Goal: Answer question/provide support: Share knowledge or assist other users

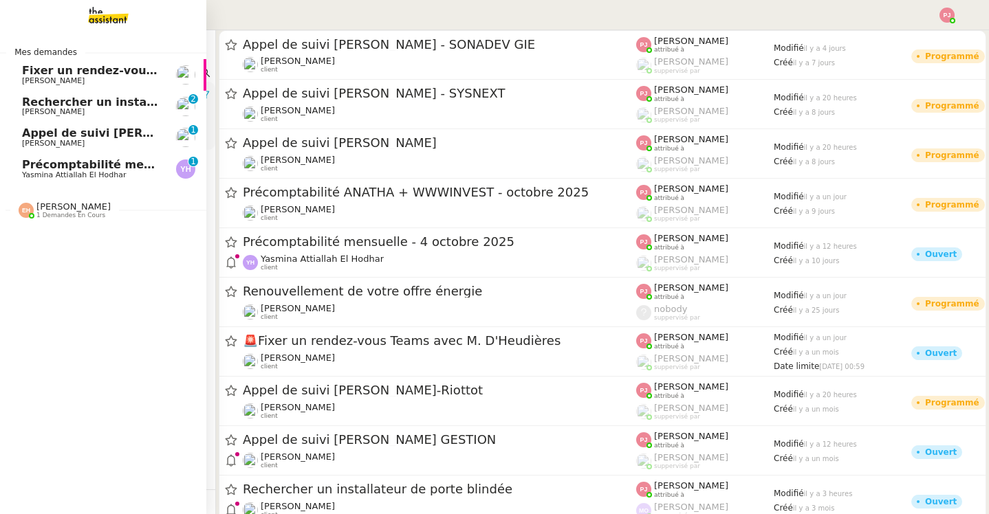
click at [46, 161] on span "Précomptabilité mensuelle - 4 octobre 2025" at bounding box center [158, 164] width 272 height 13
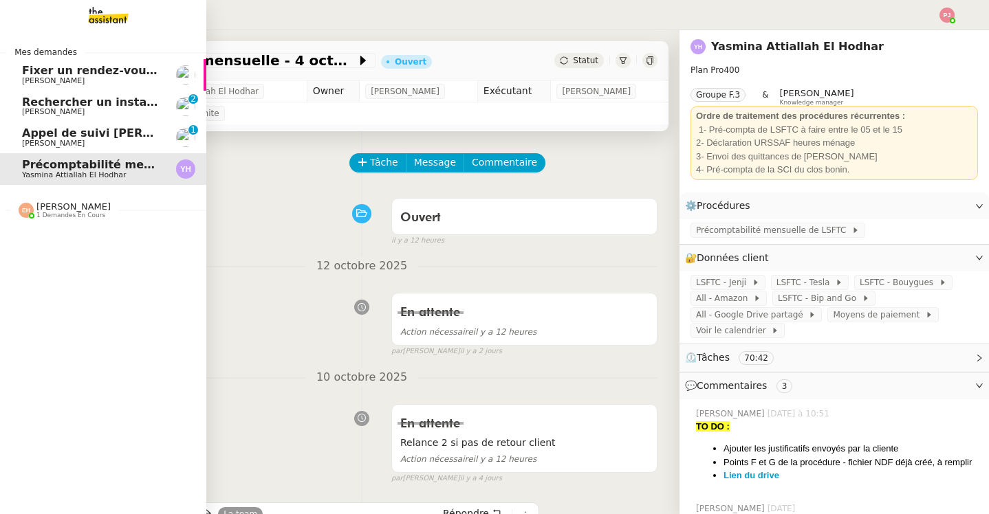
click at [65, 144] on span "[PERSON_NAME]" at bounding box center [53, 143] width 63 height 9
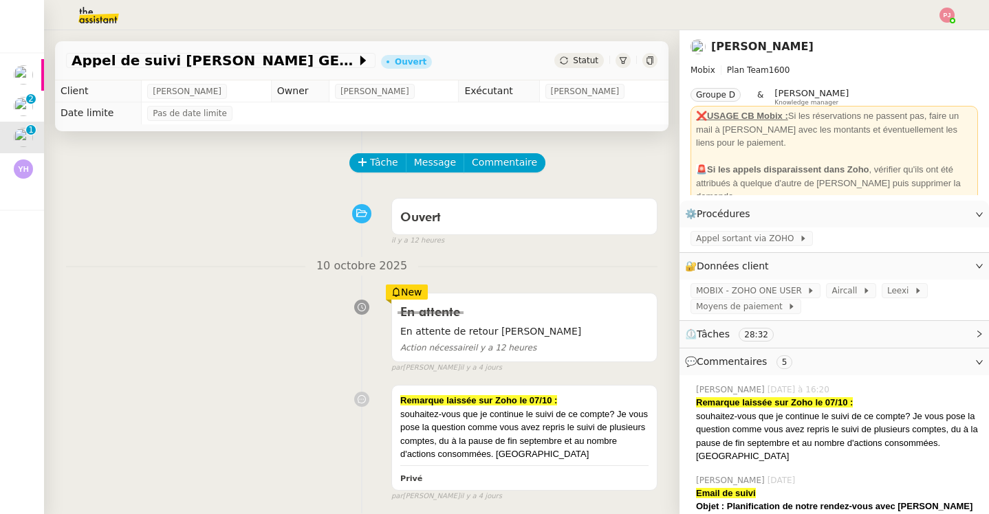
click at [579, 56] on span "Statut" at bounding box center [585, 61] width 25 height 10
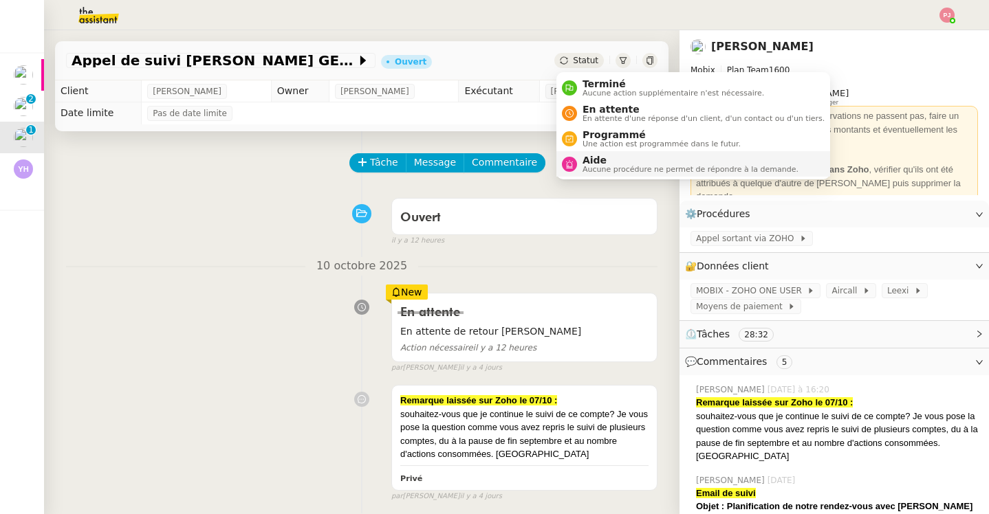
click at [586, 163] on span "Aide" at bounding box center [690, 160] width 216 height 11
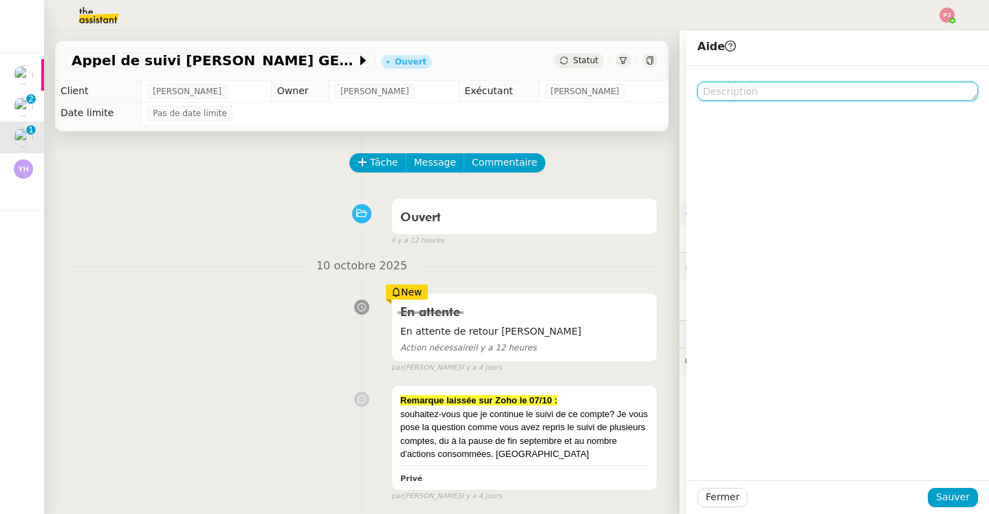
click at [776, 91] on textarea at bounding box center [837, 91] width 281 height 19
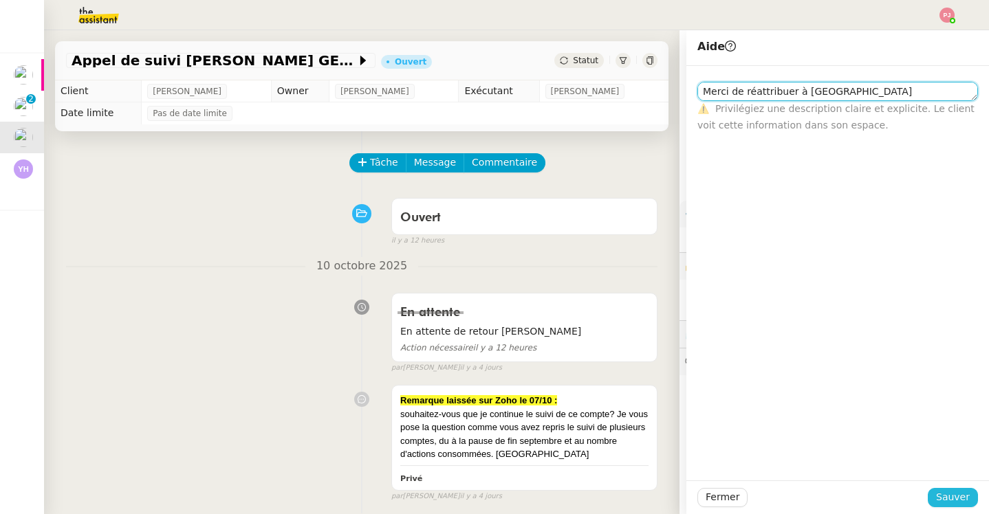
type textarea "Merci de réattribuer à [GEOGRAPHIC_DATA]"
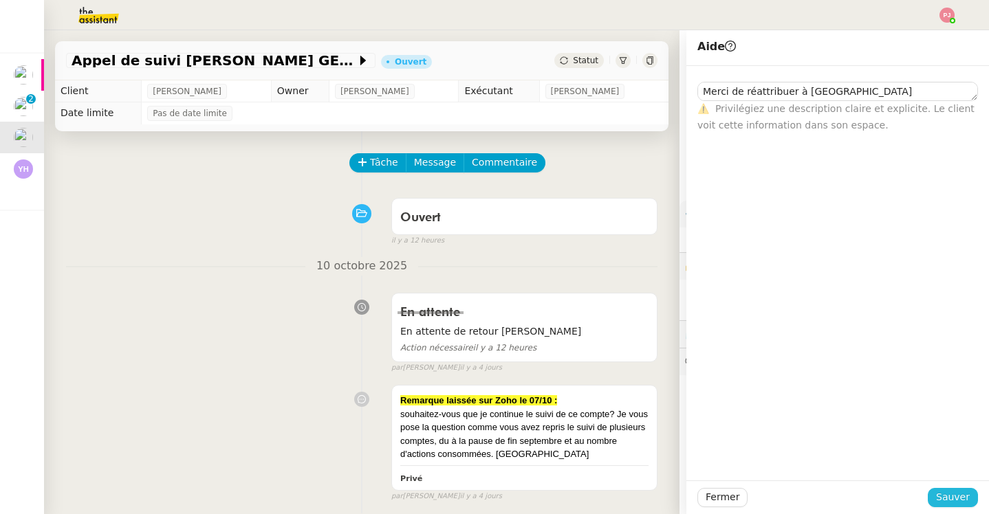
click at [956, 489] on button "Sauver" at bounding box center [952, 497] width 50 height 19
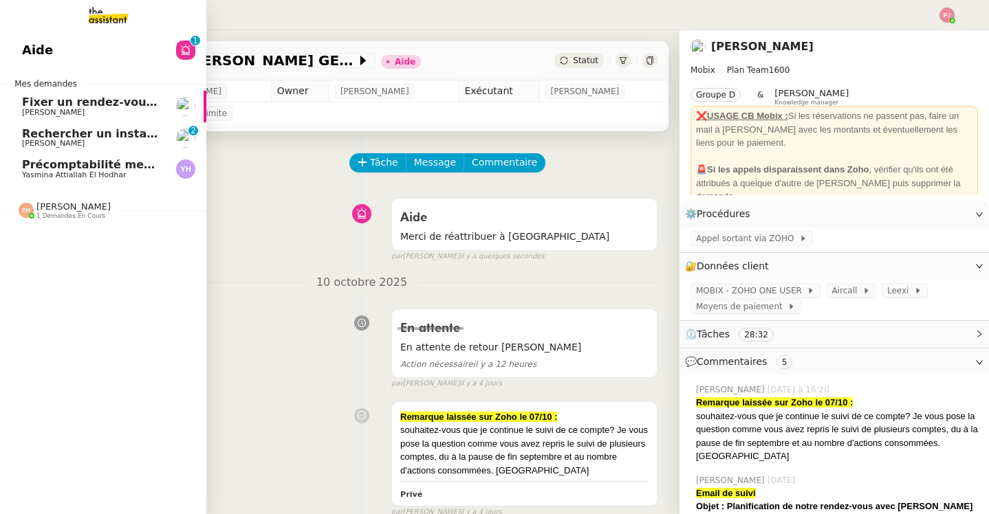
click at [43, 166] on span "Précomptabilité mensuelle - 4 octobre 2025" at bounding box center [158, 164] width 272 height 13
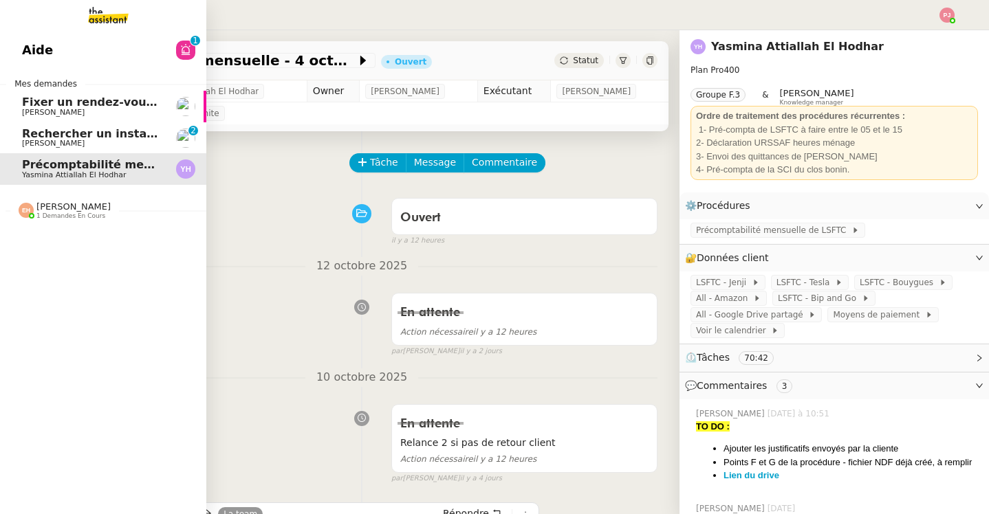
click at [62, 136] on span "Rechercher un installateur de porte blindée" at bounding box center [158, 133] width 272 height 13
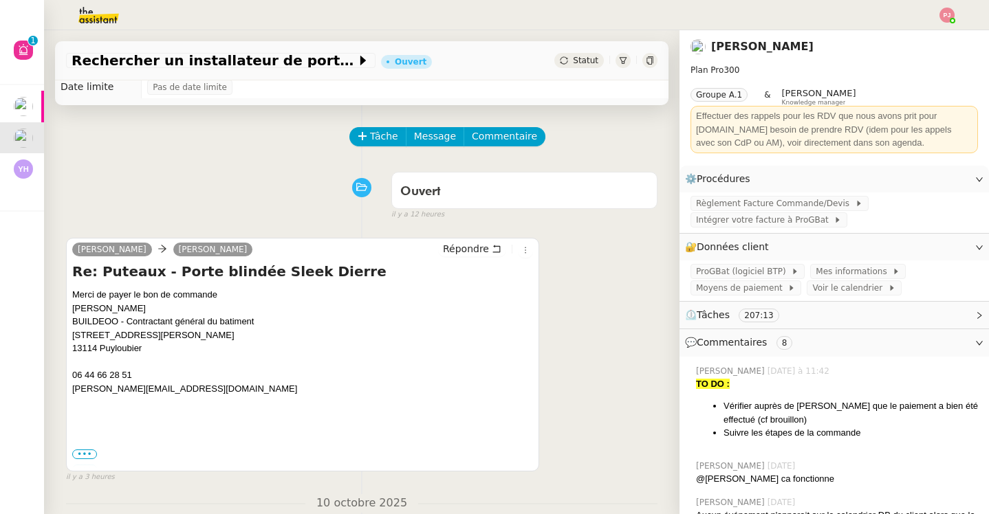
scroll to position [34, 0]
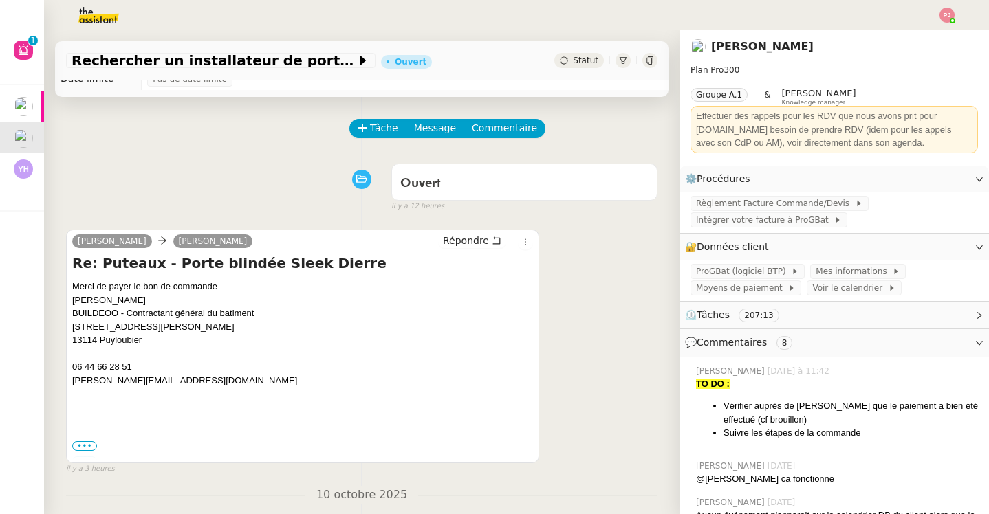
click at [91, 443] on span "•••" at bounding box center [84, 446] width 25 height 10
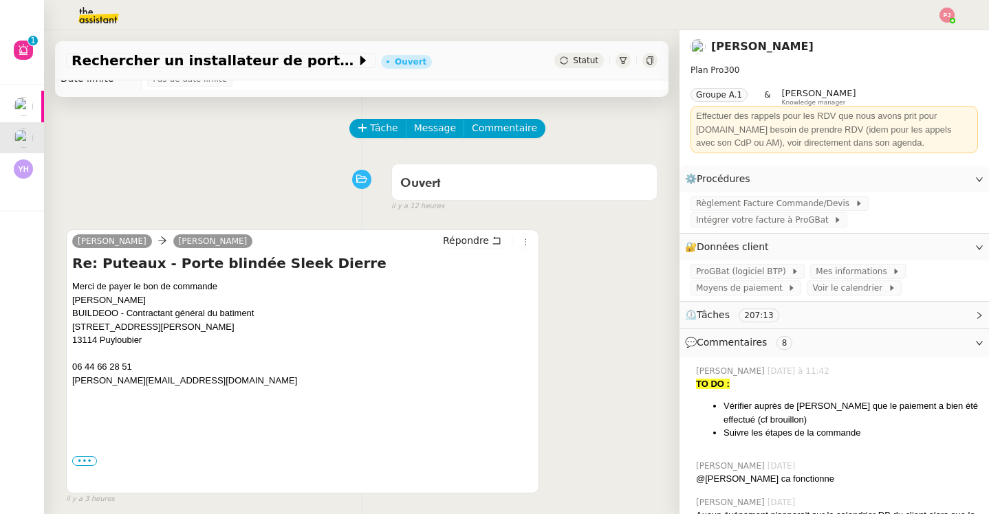
click at [88, 467] on div "••• Le [DATE] 10:24, Buildeoo <[PERSON_NAME][EMAIL_ADDRESS][DOMAIN_NAME]> a écr…" at bounding box center [302, 461] width 461 height 14
click at [88, 461] on label "•••" at bounding box center [84, 462] width 25 height 10
click at [0, 0] on input "•••" at bounding box center [0, 0] width 0 height 0
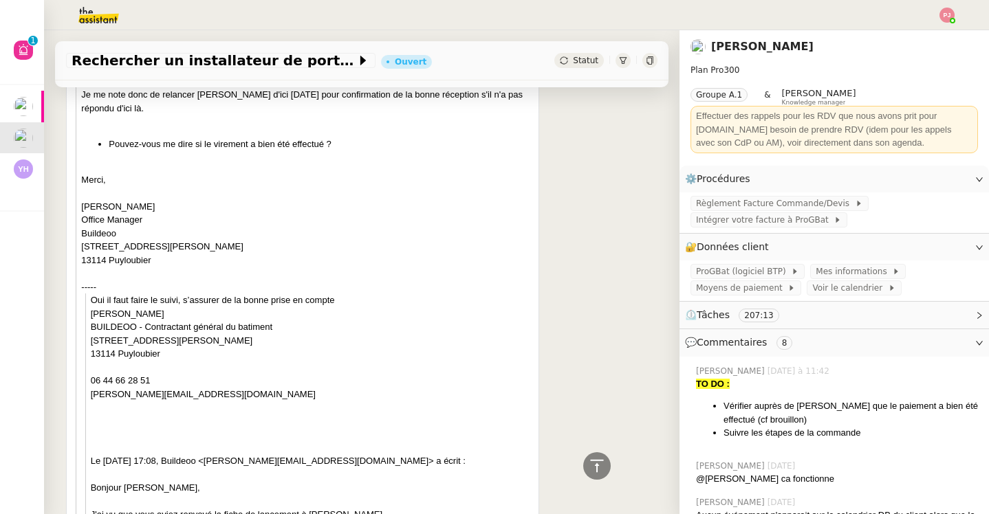
scroll to position [0, 0]
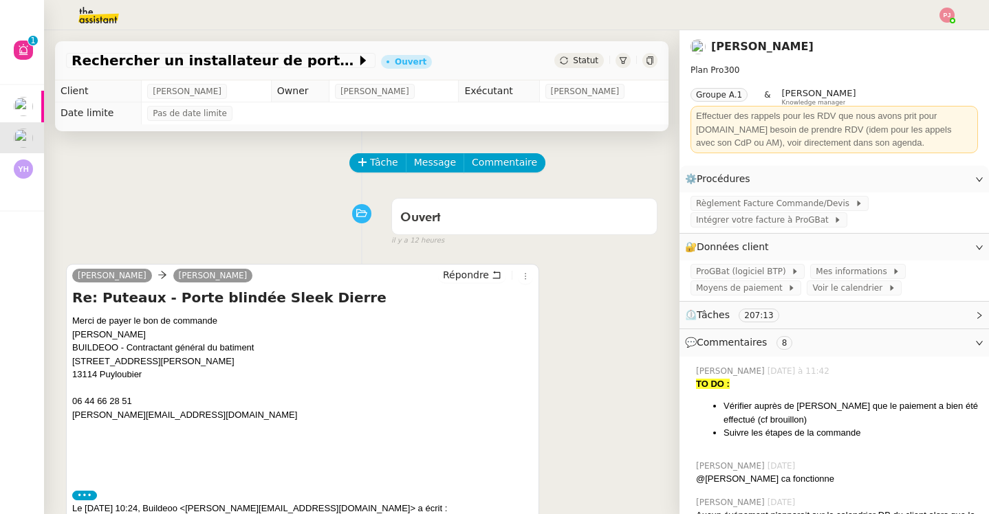
click at [382, 172] on nz-button-group "Tâche Message Commentaire" at bounding box center [447, 162] width 196 height 19
click at [397, 160] on button "Tâche" at bounding box center [377, 162] width 57 height 19
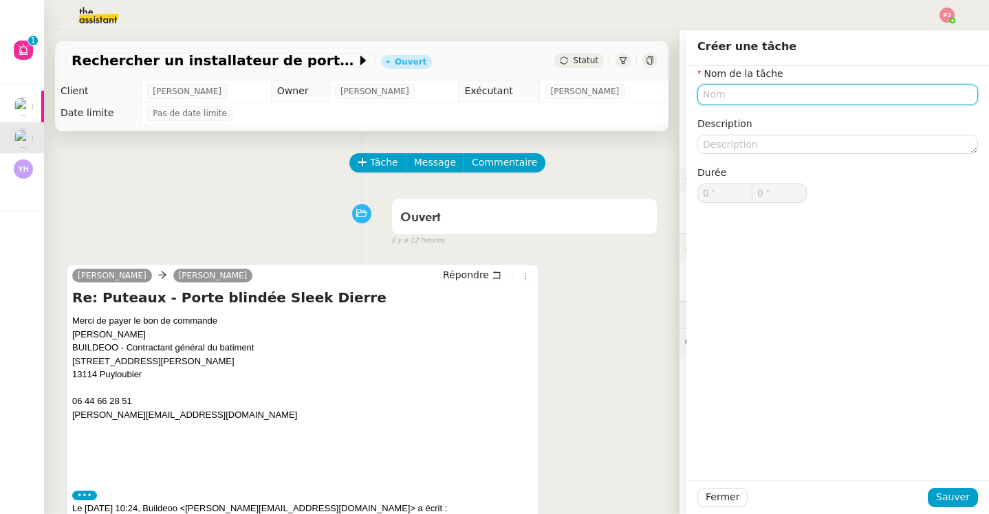
click at [732, 98] on input "text" at bounding box center [837, 95] width 281 height 20
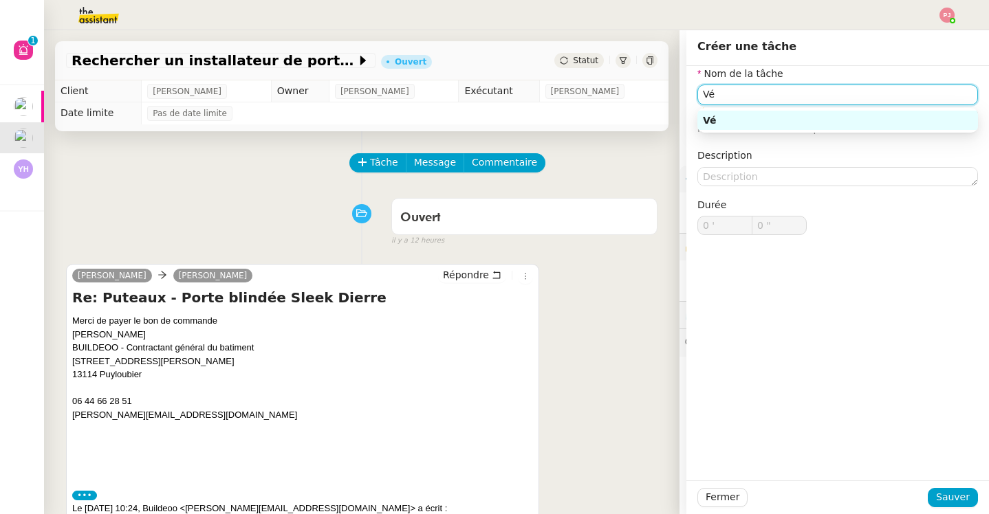
type input "V"
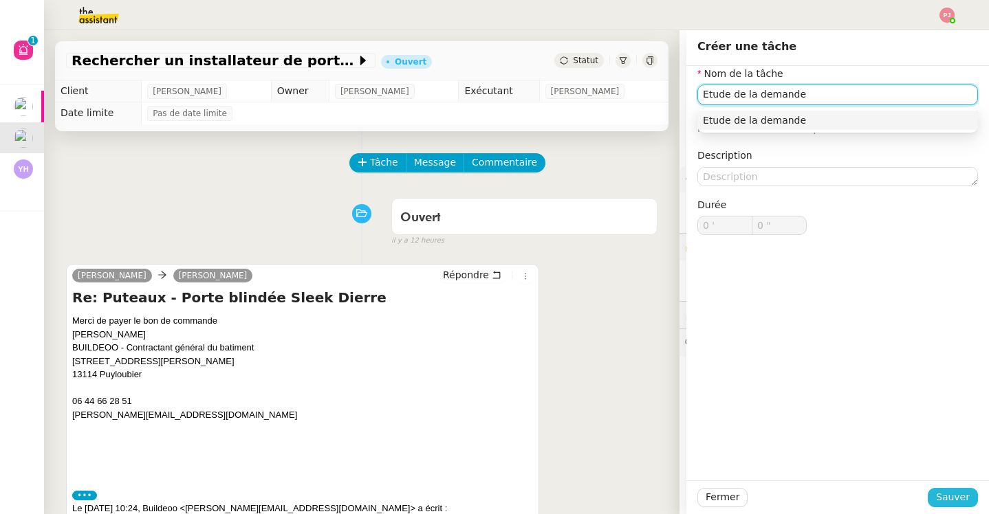
type input "Etude de la demande"
click at [948, 496] on span "Sauver" at bounding box center [953, 498] width 34 height 16
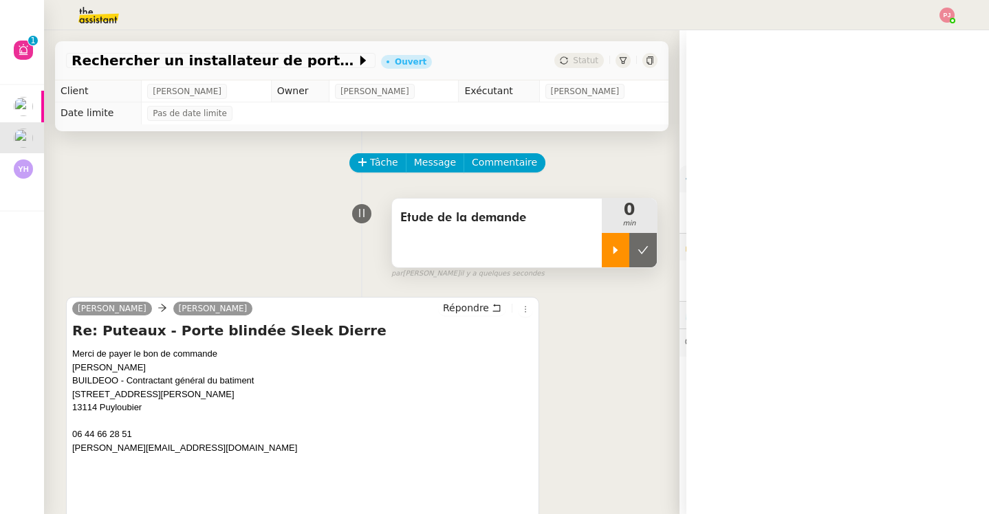
click at [617, 250] on icon at bounding box center [615, 250] width 5 height 8
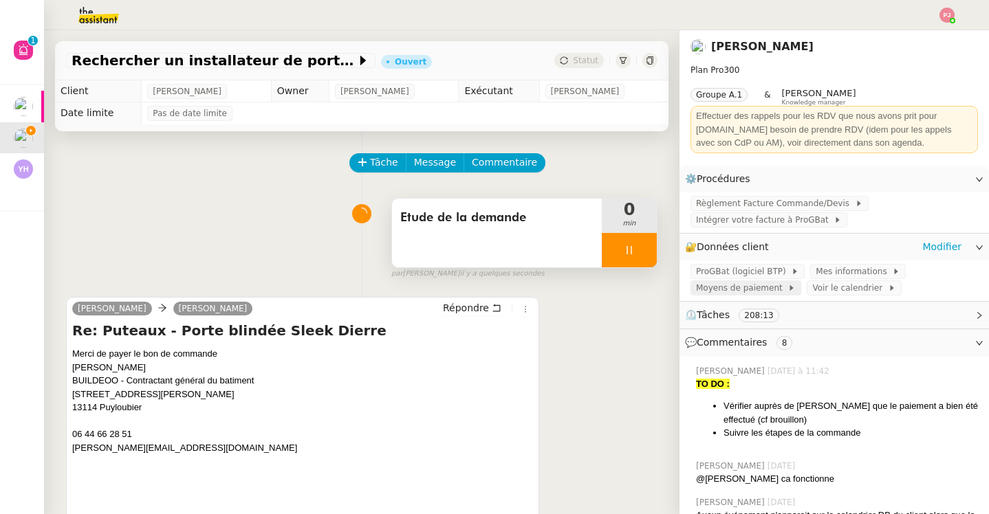
click at [749, 289] on span "Moyens de paiement" at bounding box center [741, 288] width 91 height 14
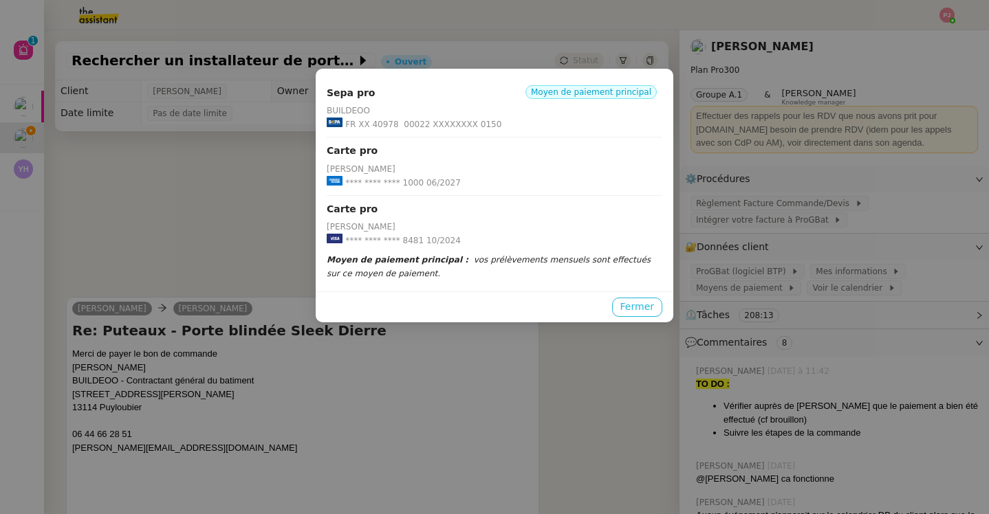
click at [629, 314] on span "Fermer" at bounding box center [637, 307] width 34 height 16
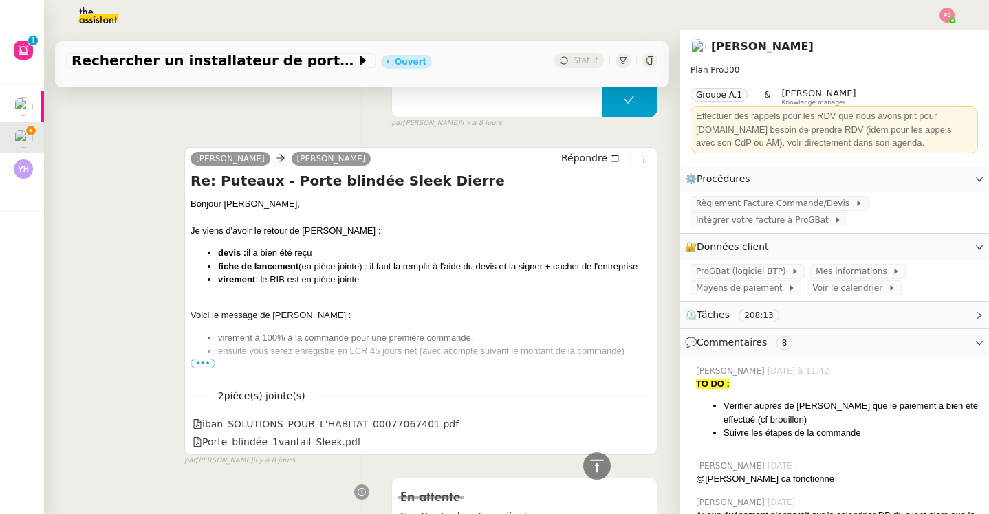
scroll to position [6125, 0]
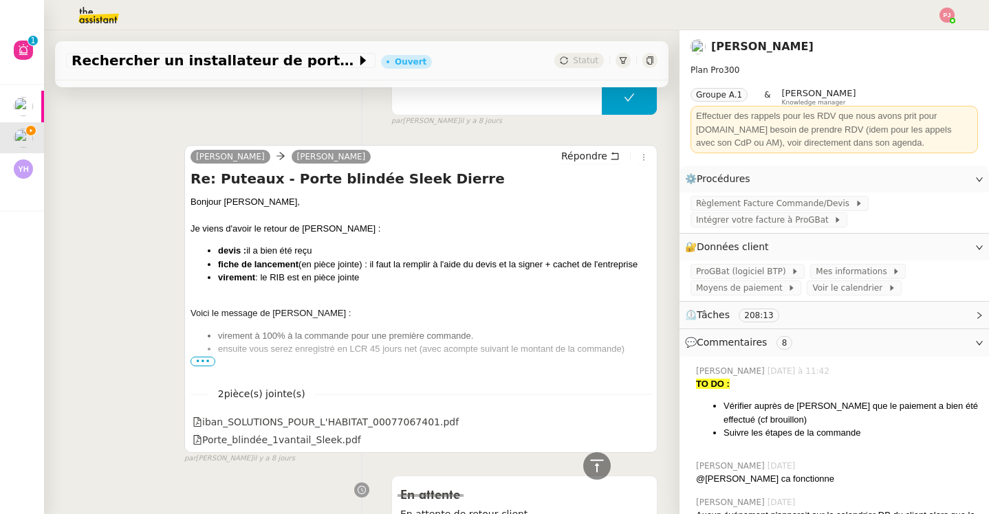
click at [208, 357] on span "•••" at bounding box center [202, 362] width 25 height 10
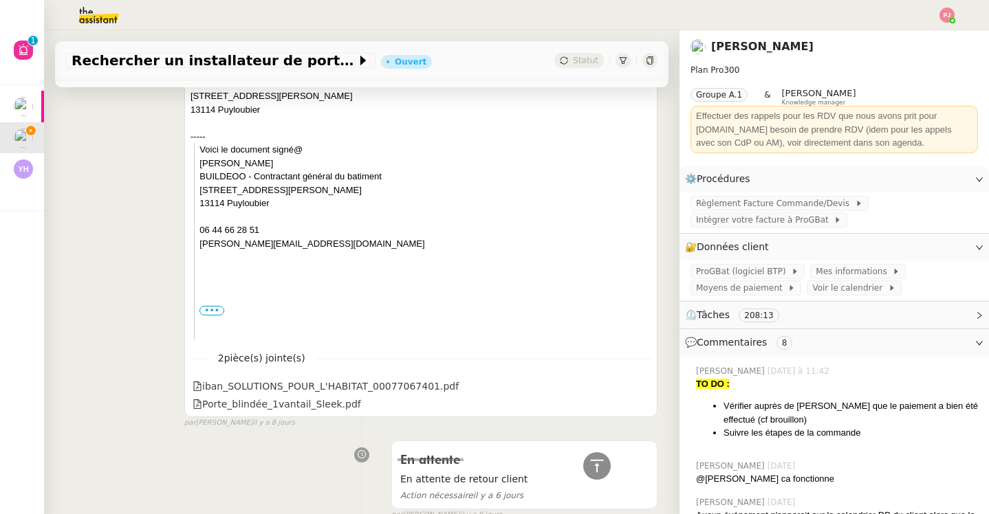
scroll to position [6506, 0]
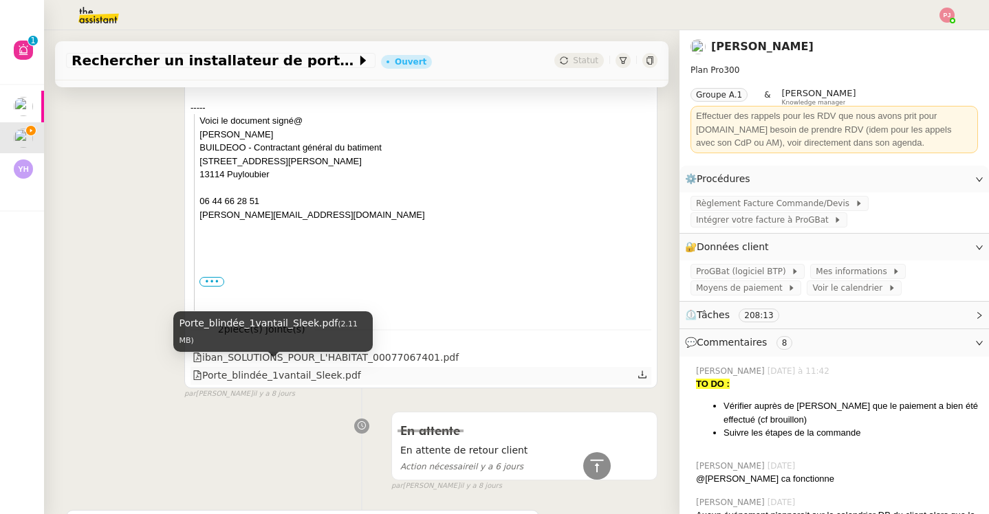
click at [321, 368] on div "Porte_blindée_1vantail_Sleek.pdf" at bounding box center [277, 376] width 168 height 16
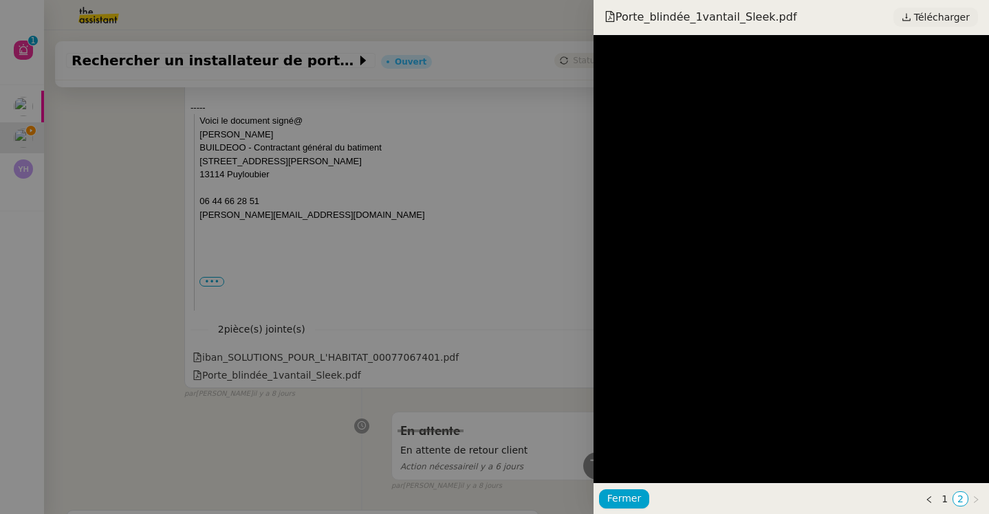
click at [947, 15] on span "Télécharger" at bounding box center [942, 17] width 56 height 18
click at [118, 234] on div at bounding box center [494, 257] width 989 height 514
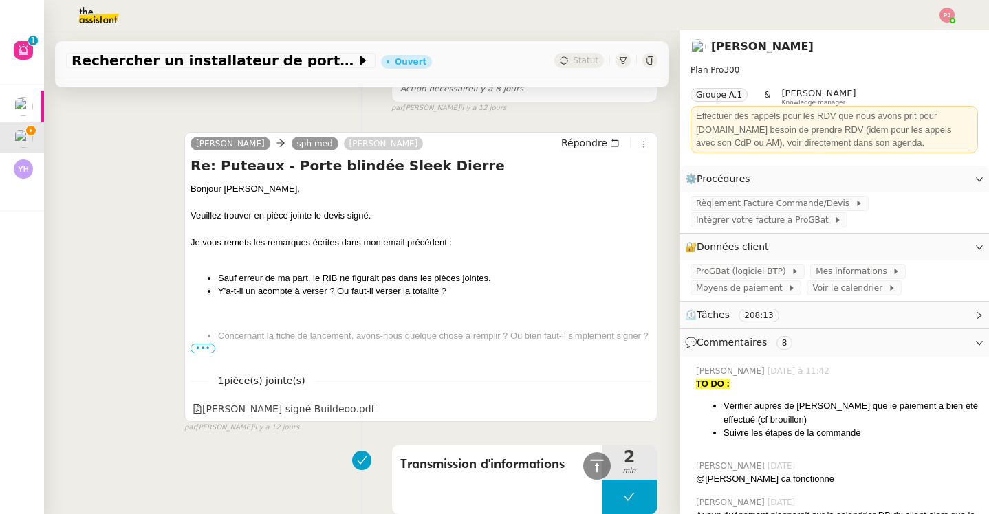
scroll to position [7718, 0]
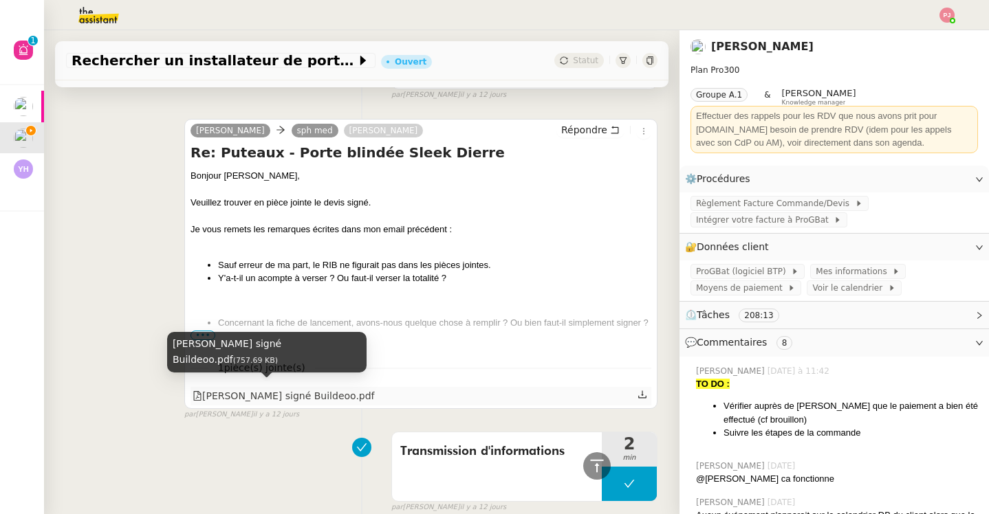
click at [267, 389] on div "[PERSON_NAME] signé Buildeoo.pdf" at bounding box center [284, 396] width 182 height 16
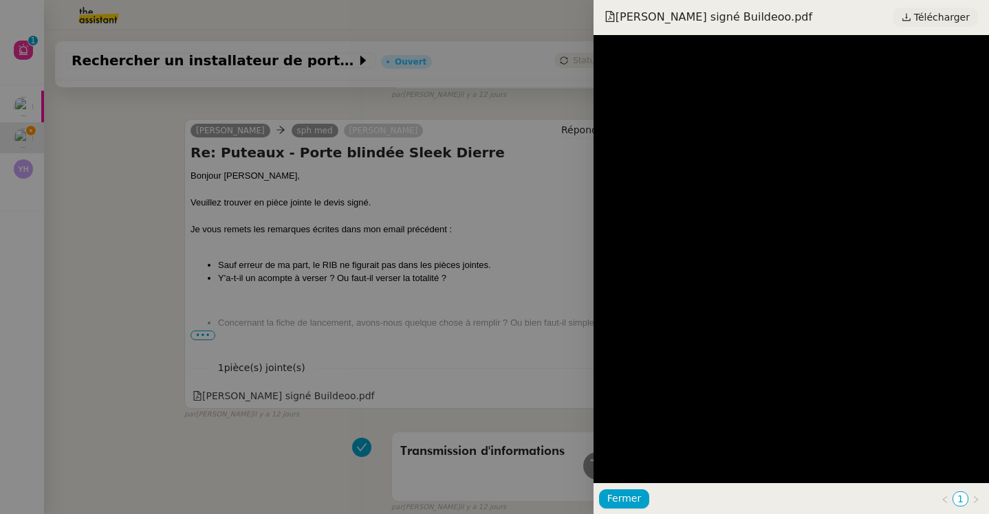
click at [923, 15] on span "Télécharger" at bounding box center [942, 17] width 56 height 18
click at [272, 102] on div at bounding box center [494, 257] width 989 height 514
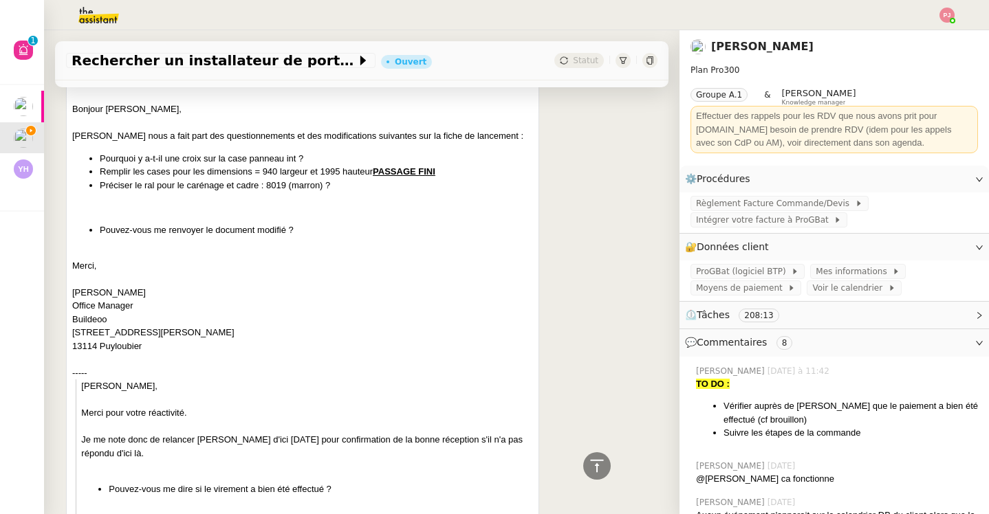
scroll to position [0, 0]
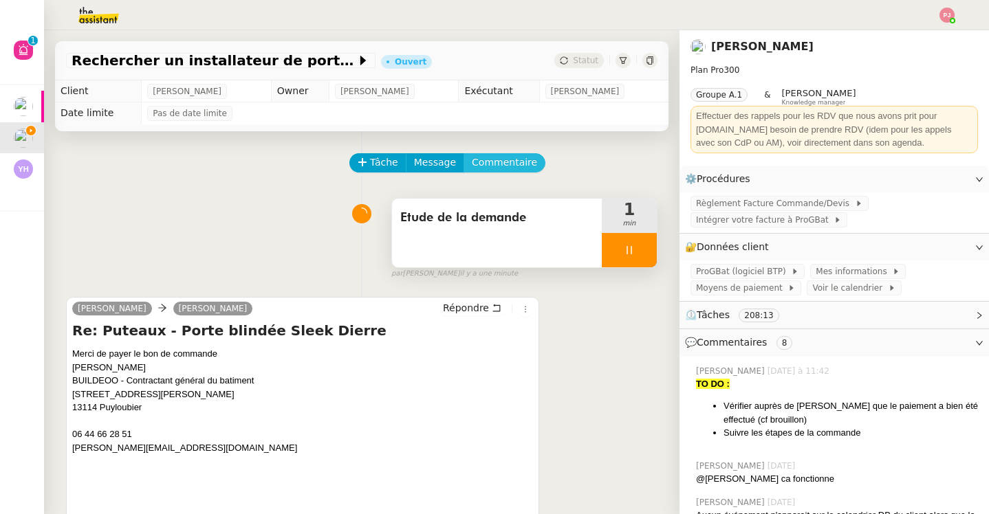
click at [506, 160] on span "Commentaire" at bounding box center [504, 163] width 65 height 16
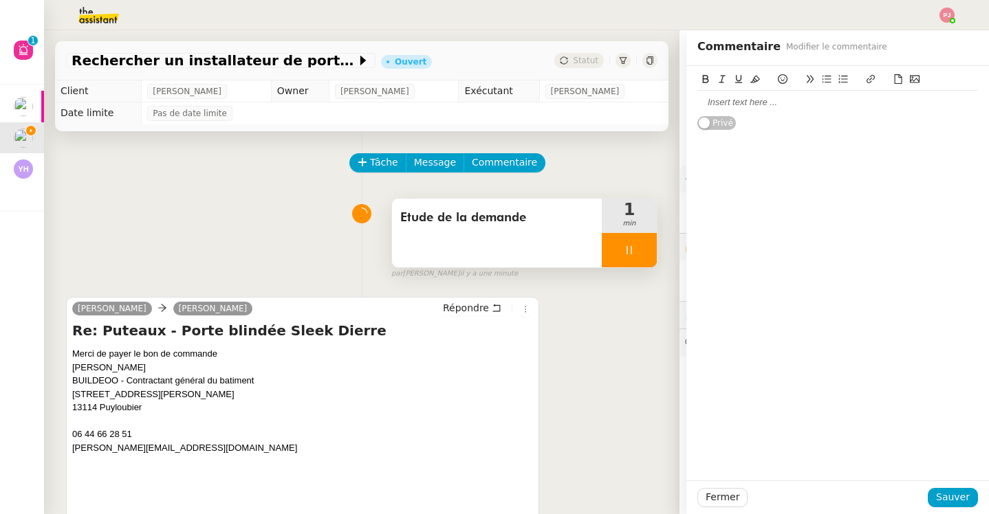
click at [743, 102] on div at bounding box center [837, 102] width 281 height 12
click at [816, 124] on div "possible de faire un virement aussi élevé?" at bounding box center [837, 128] width 281 height 12
click at [820, 128] on div "possible de faire un virement ad'une somme ussi élevé?" at bounding box center [837, 128] width 281 height 12
click at [870, 127] on div "possible de faire un virement d'une somme ussi élevé?" at bounding box center [837, 128] width 281 height 12
click at [914, 131] on div "possible de faire un virement d'une somme aussi élevé?" at bounding box center [837, 128] width 281 height 12
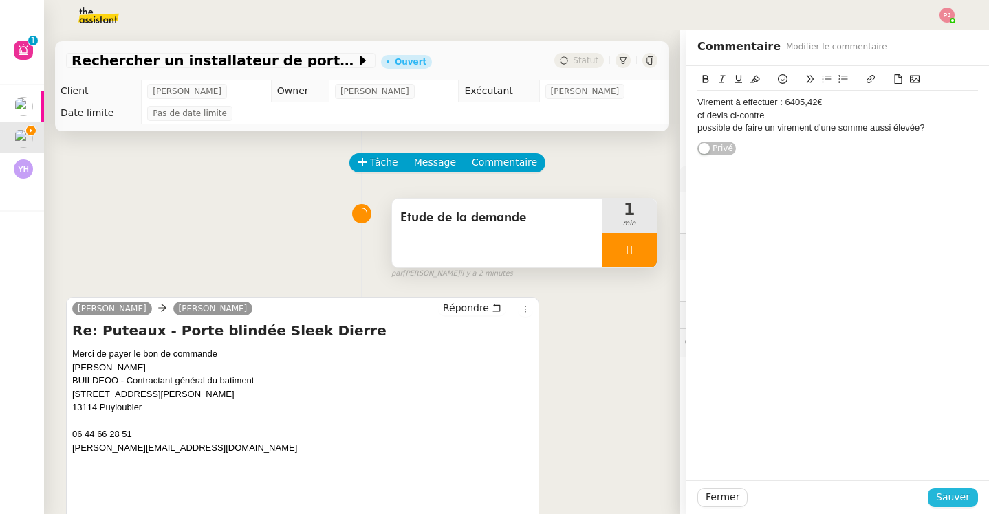
click at [958, 496] on span "Sauver" at bounding box center [953, 498] width 34 height 16
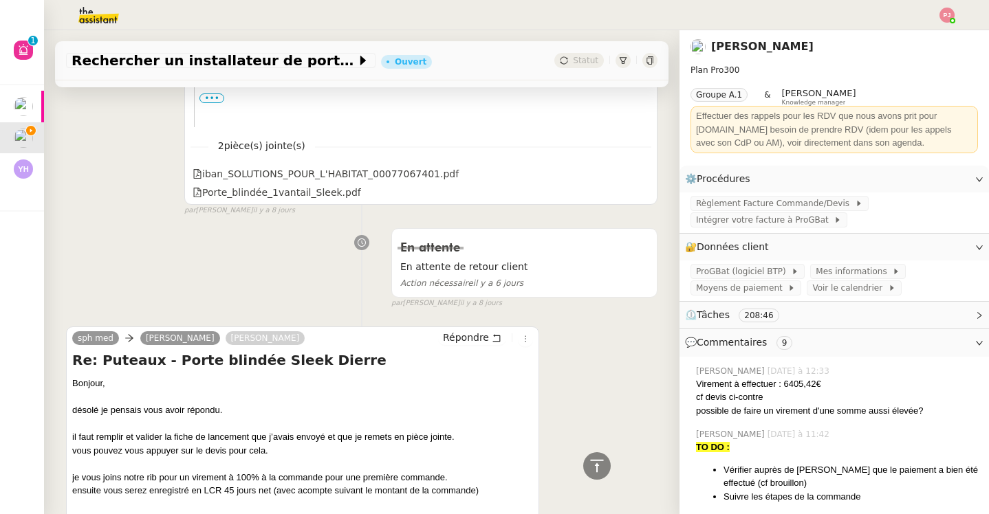
scroll to position [6800, 0]
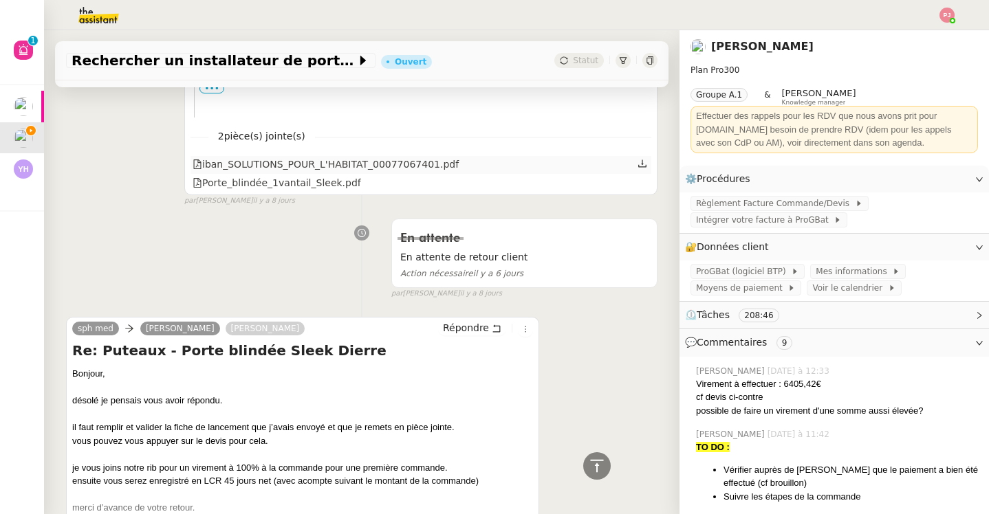
click at [647, 156] on div at bounding box center [643, 165] width 12 height 18
click at [643, 160] on icon at bounding box center [642, 164] width 10 height 10
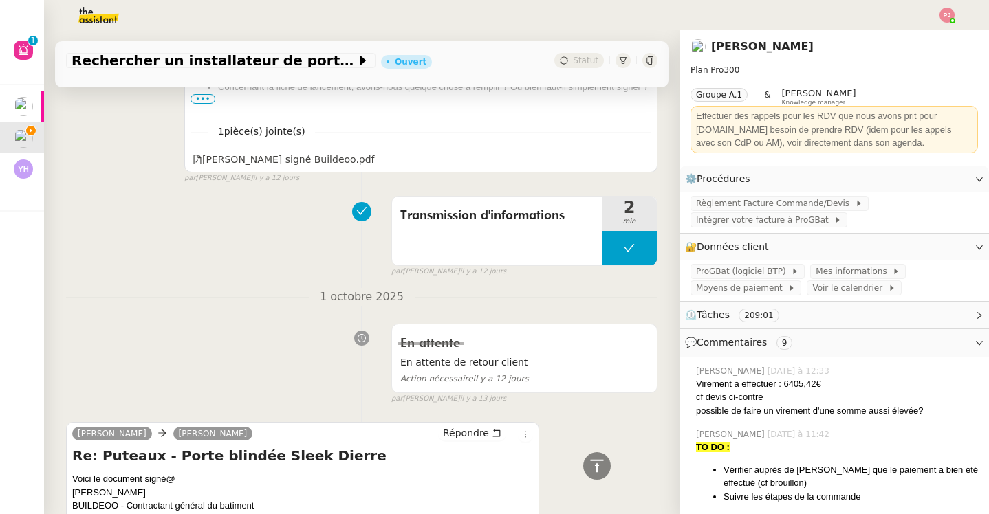
scroll to position [8019, 0]
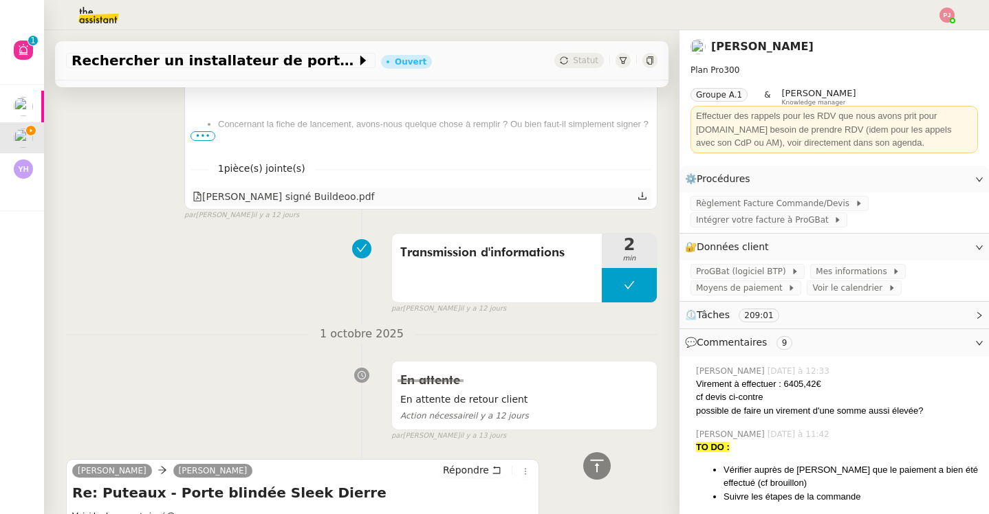
click at [644, 191] on icon at bounding box center [642, 196] width 10 height 10
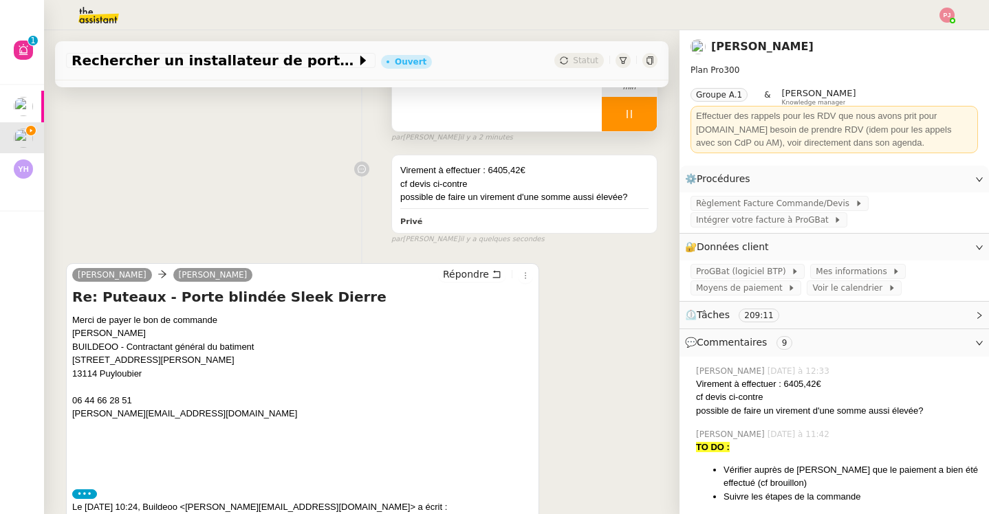
scroll to position [0, 0]
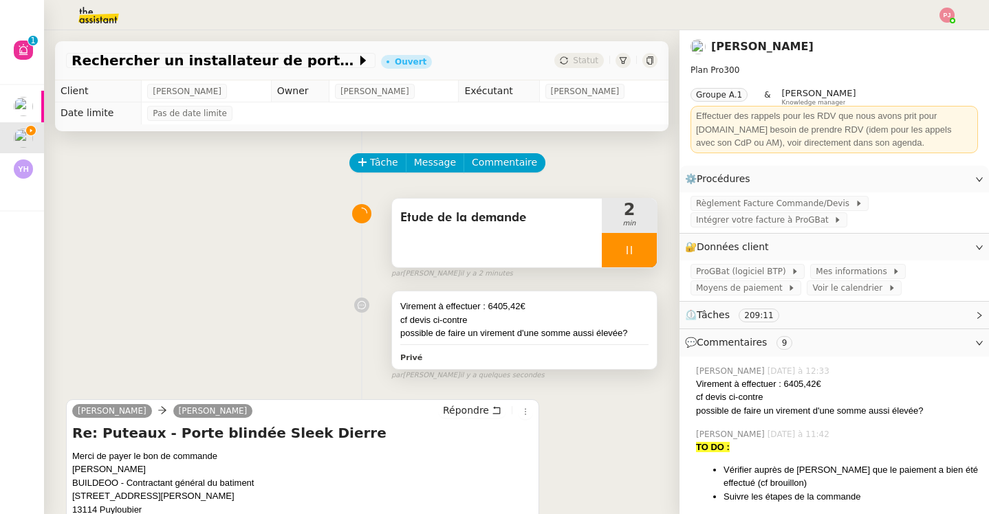
click at [500, 322] on div "cf devis ci-contre" at bounding box center [524, 321] width 248 height 14
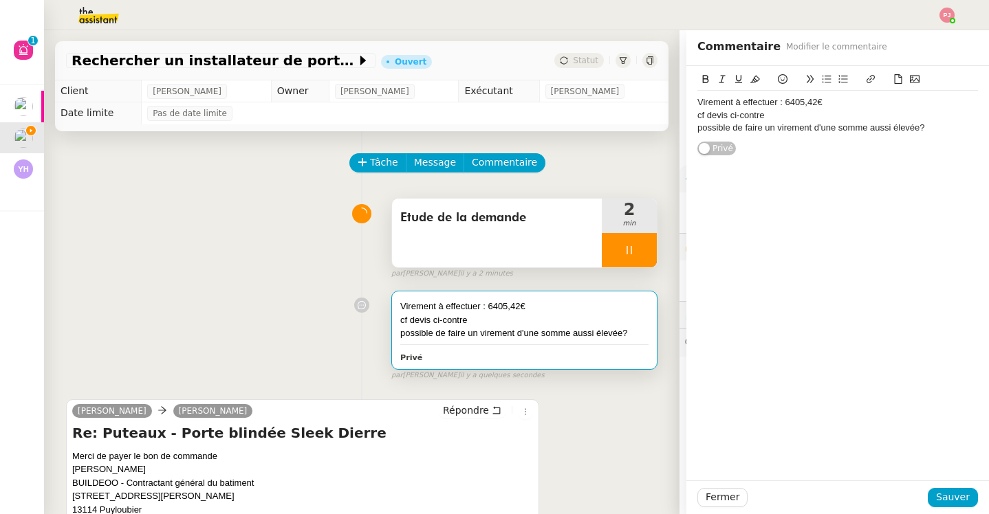
click at [850, 116] on div "cf devis ci-contre" at bounding box center [837, 115] width 281 height 12
click at [791, 113] on div "cf devis ci-contre :" at bounding box center [837, 115] width 281 height 12
click at [899, 81] on icon at bounding box center [898, 79] width 10 height 10
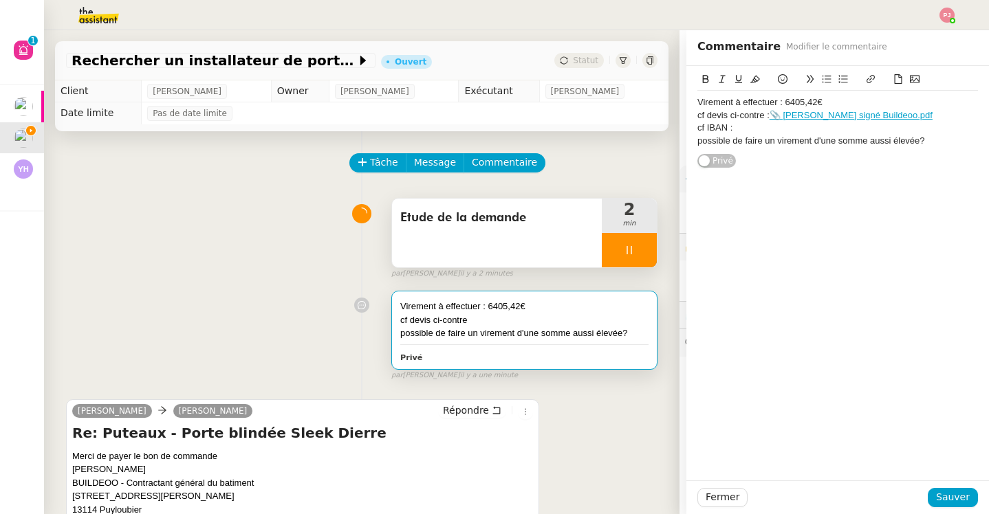
click at [758, 129] on div "cf IBAN :" at bounding box center [837, 128] width 281 height 12
click at [870, 80] on icon at bounding box center [871, 79] width 10 height 10
click at [898, 80] on icon at bounding box center [898, 79] width 10 height 10
click at [732, 128] on div "cf IBAN : 📎 iban_SOLUTIONS_POUR_L'HABITAT_00077067401.pdf" at bounding box center [837, 128] width 281 height 12
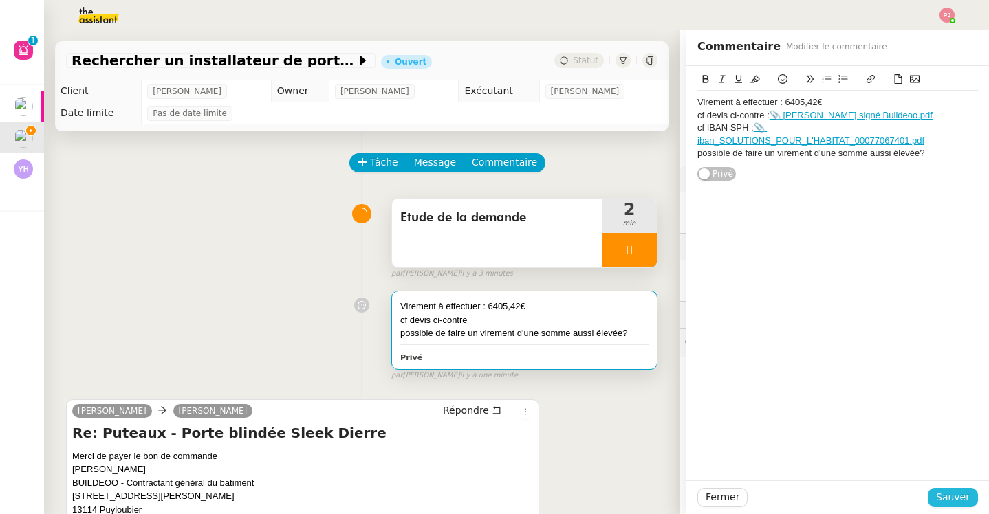
click at [959, 498] on span "Sauver" at bounding box center [953, 498] width 34 height 16
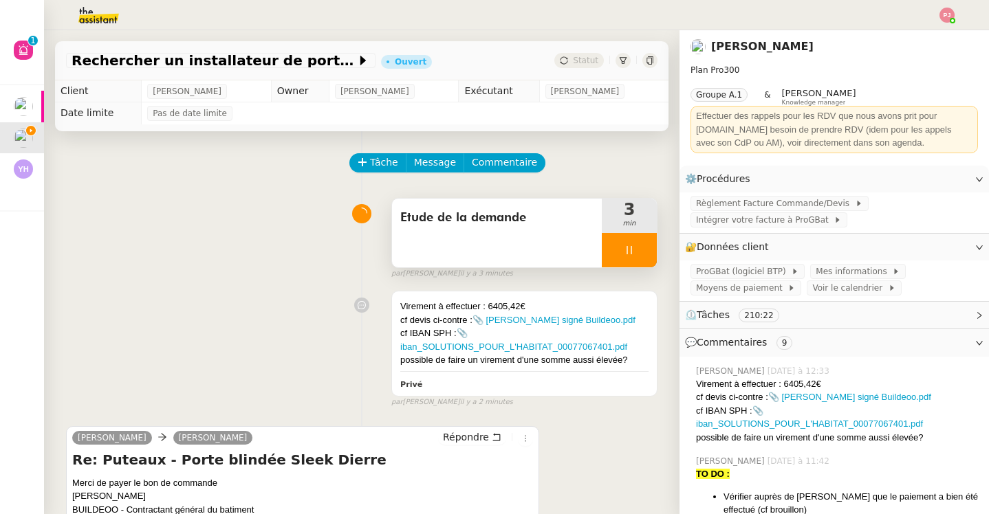
click at [632, 237] on div at bounding box center [629, 250] width 55 height 34
click at [651, 248] on button at bounding box center [643, 250] width 28 height 34
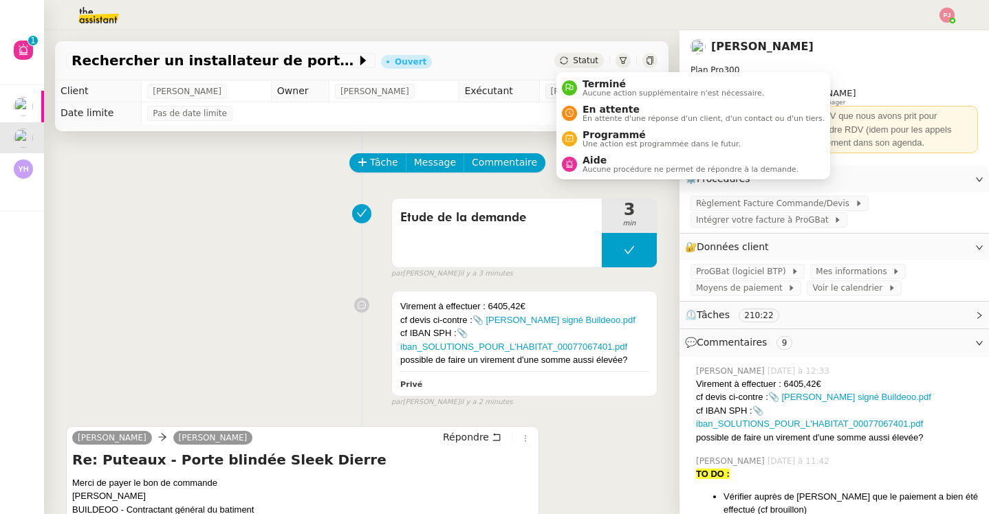
click at [582, 54] on div "Statut" at bounding box center [579, 60] width 50 height 15
click at [622, 166] on span "Aucune procédure ne permet de répondre à la demande." at bounding box center [690, 170] width 216 height 8
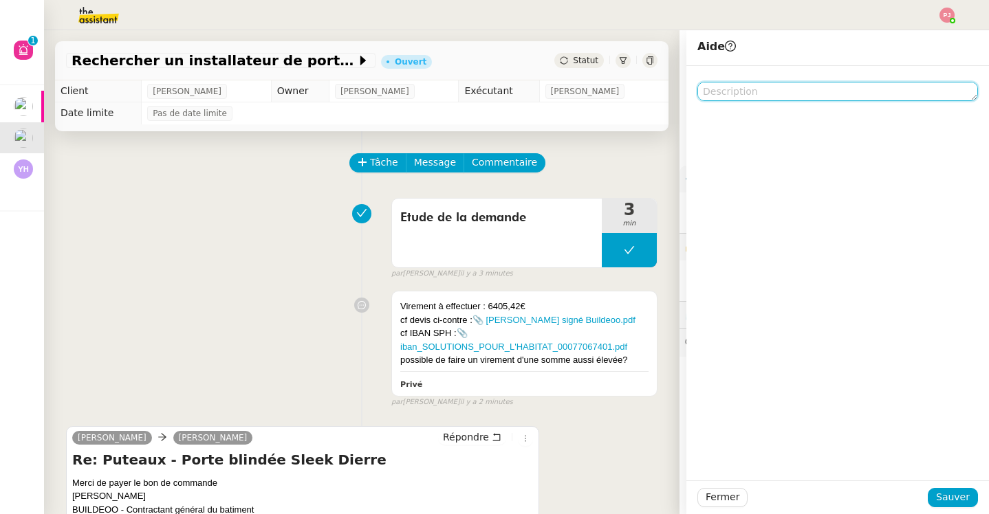
click at [735, 94] on textarea at bounding box center [837, 91] width 281 height 19
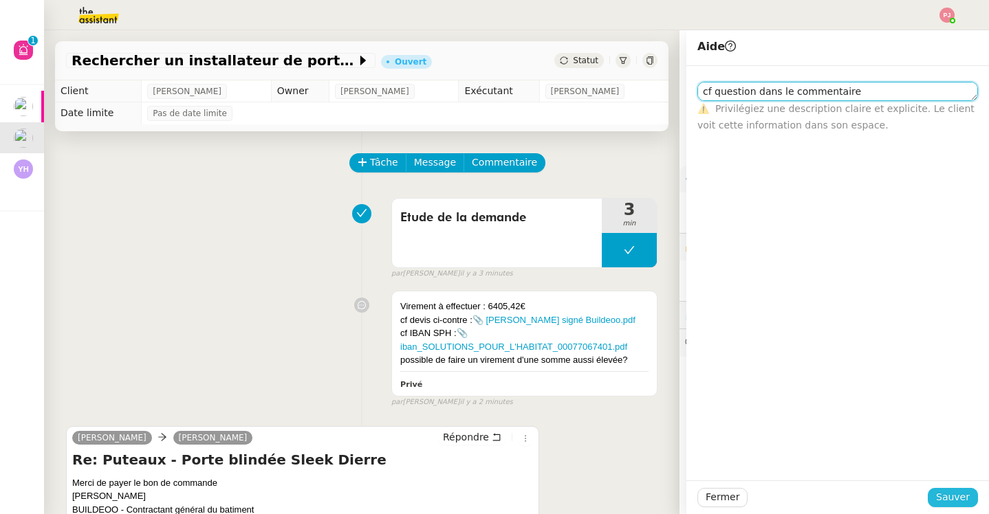
type textarea "cf question dans le commentaire"
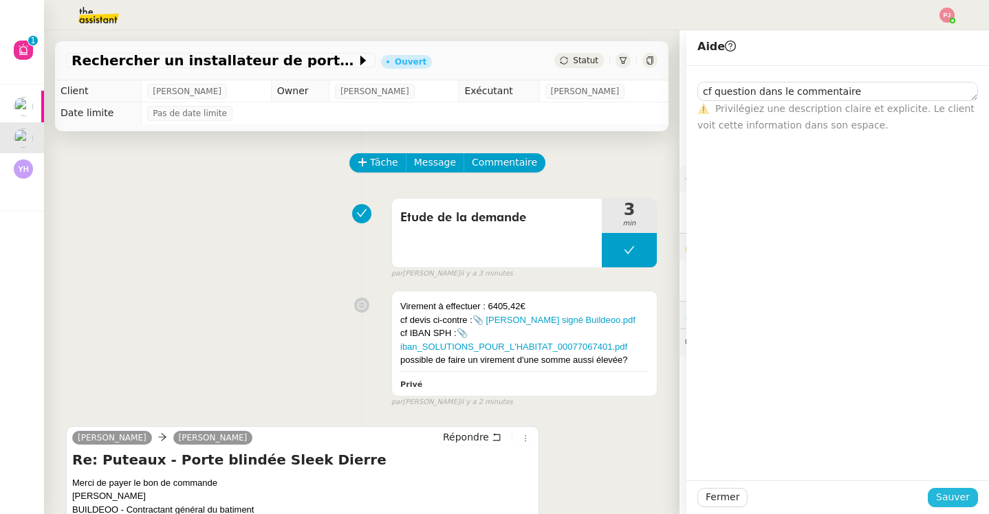
click at [943, 504] on span "Sauver" at bounding box center [953, 498] width 34 height 16
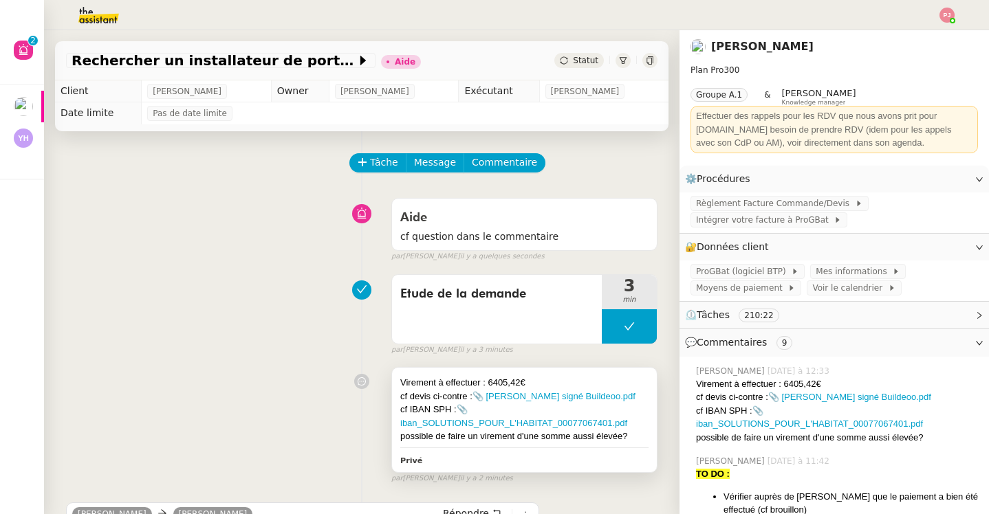
click at [531, 446] on div "Virement à effectuer : 6405,42€ cf devis ci-contre : 📎 [PERSON_NAME] signé Bui…" at bounding box center [524, 420] width 265 height 105
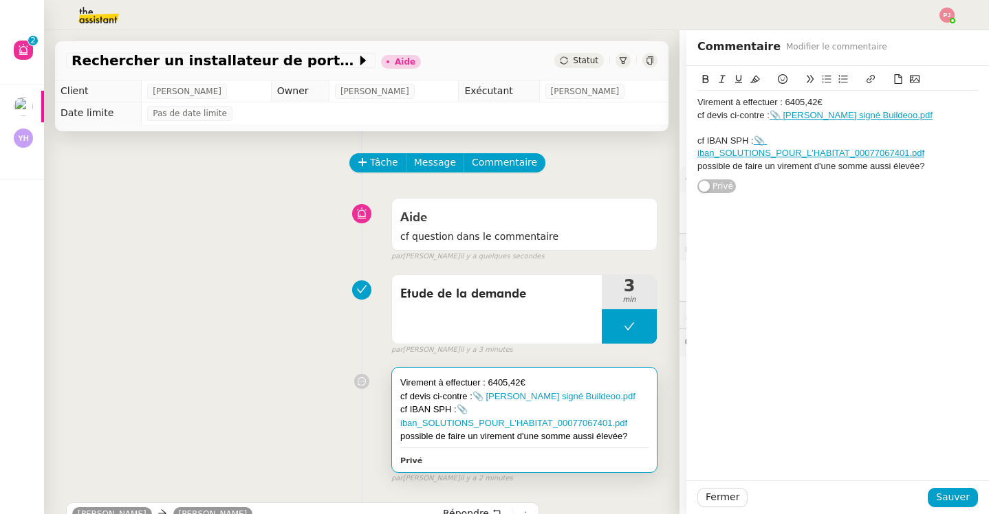
click at [698, 164] on div "possible de faire un virement d'une somme aussi élevée?" at bounding box center [837, 166] width 281 height 12
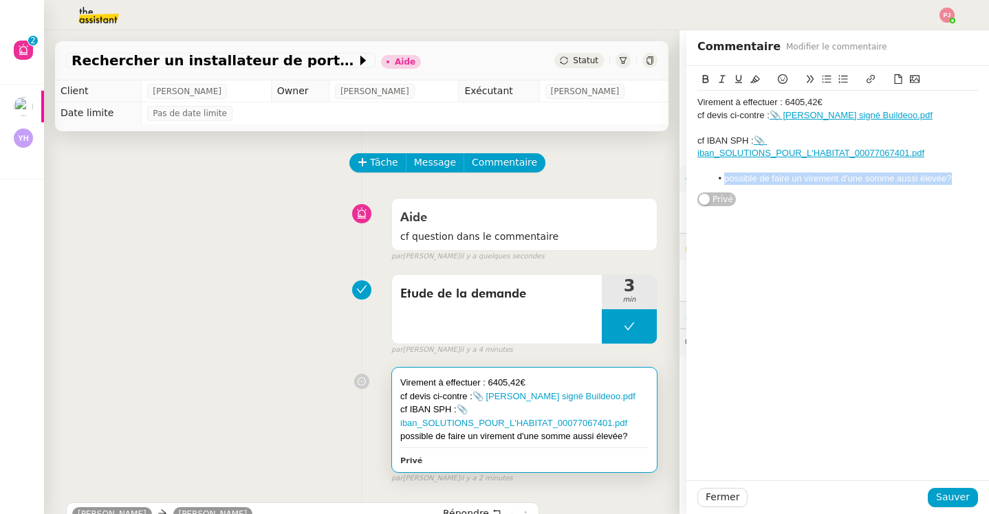
drag, startPoint x: 953, startPoint y: 179, endPoint x: 715, endPoint y: 181, distance: 237.9
click at [715, 181] on li "possible de faire un virement d'une somme aussi élevée?" at bounding box center [844, 179] width 267 height 12
click at [705, 80] on icon at bounding box center [706, 79] width 10 height 10
click at [756, 81] on icon at bounding box center [755, 80] width 10 height 8
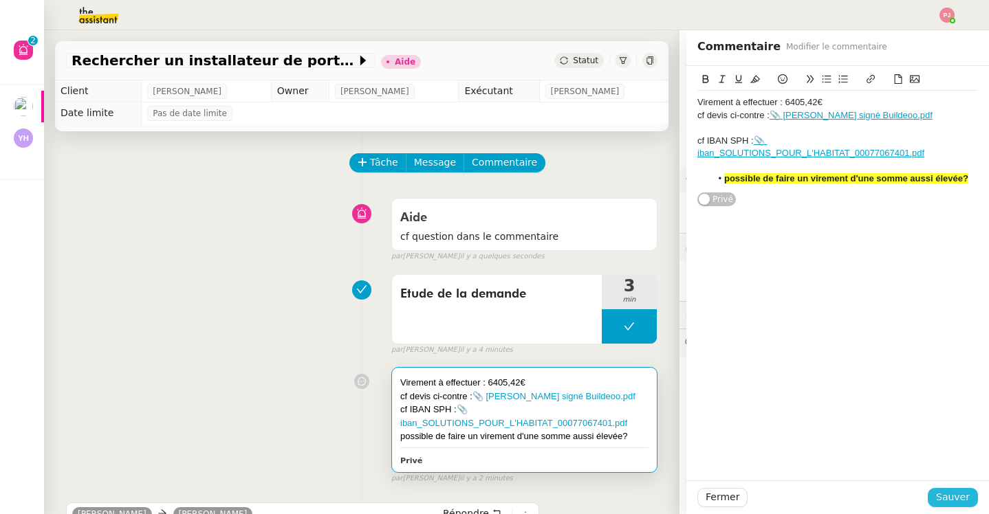
click at [963, 503] on span "Sauver" at bounding box center [953, 498] width 34 height 16
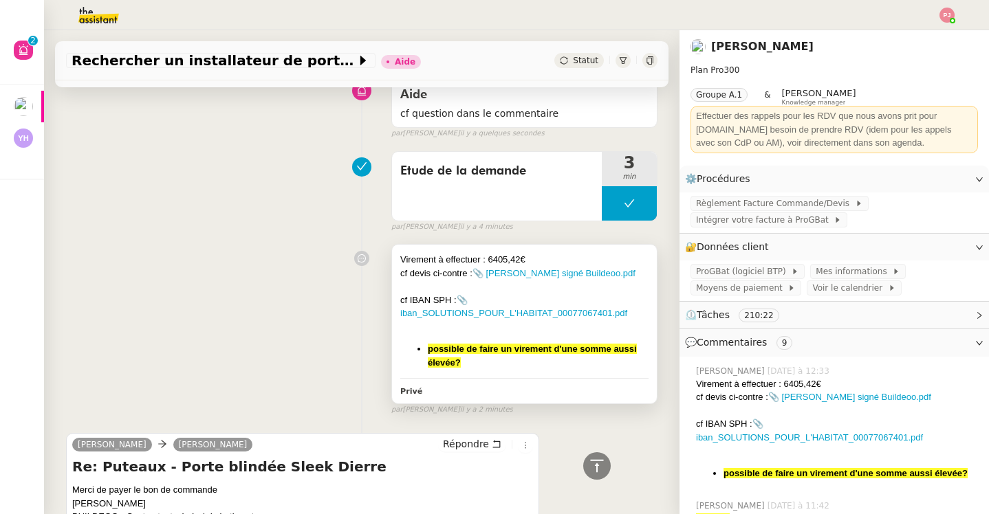
scroll to position [53, 0]
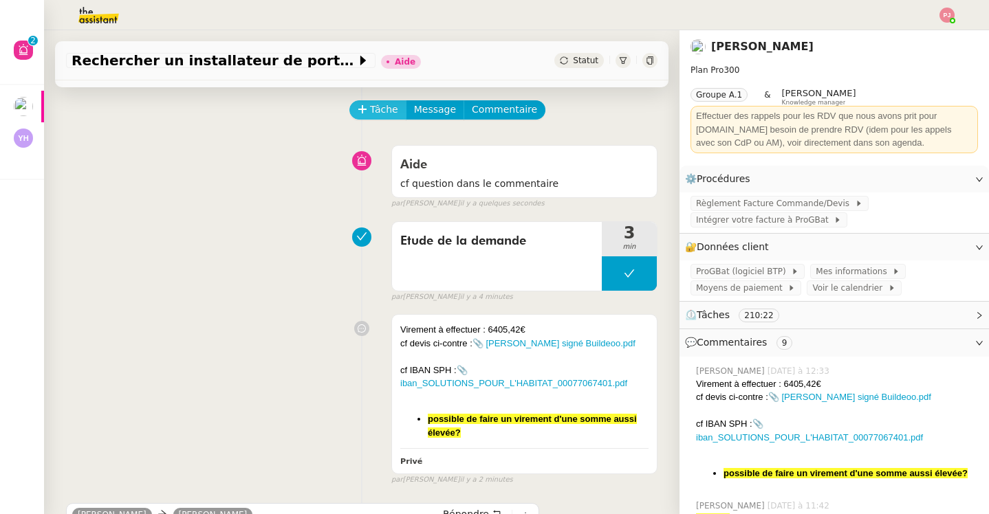
click at [392, 107] on span "Tâche" at bounding box center [384, 110] width 28 height 16
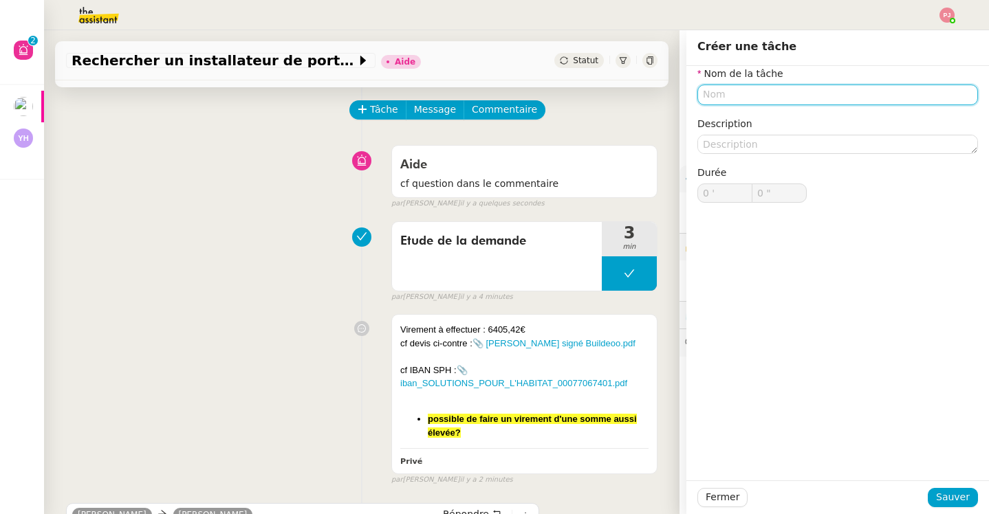
click at [758, 94] on input "text" at bounding box center [837, 95] width 281 height 20
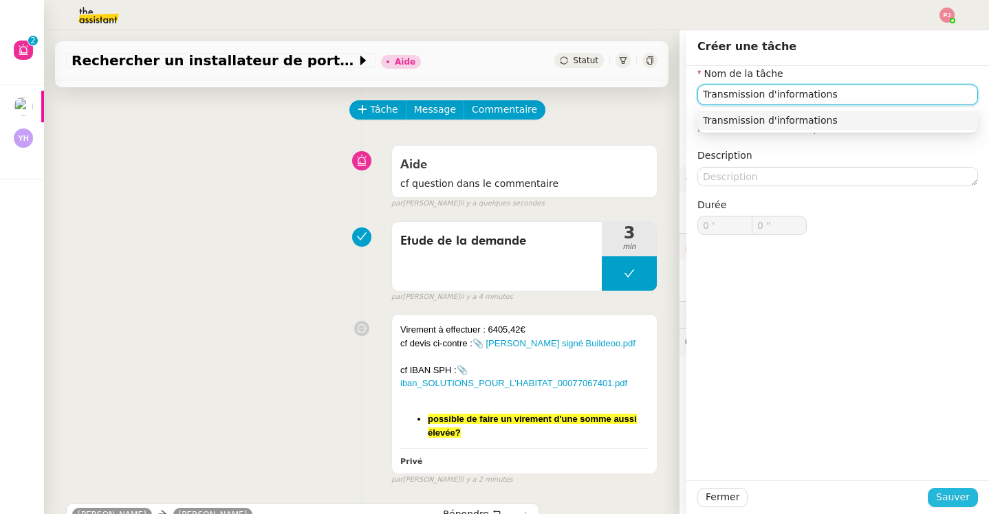
type input "Transmission d'informations"
click at [952, 503] on span "Sauver" at bounding box center [953, 498] width 34 height 16
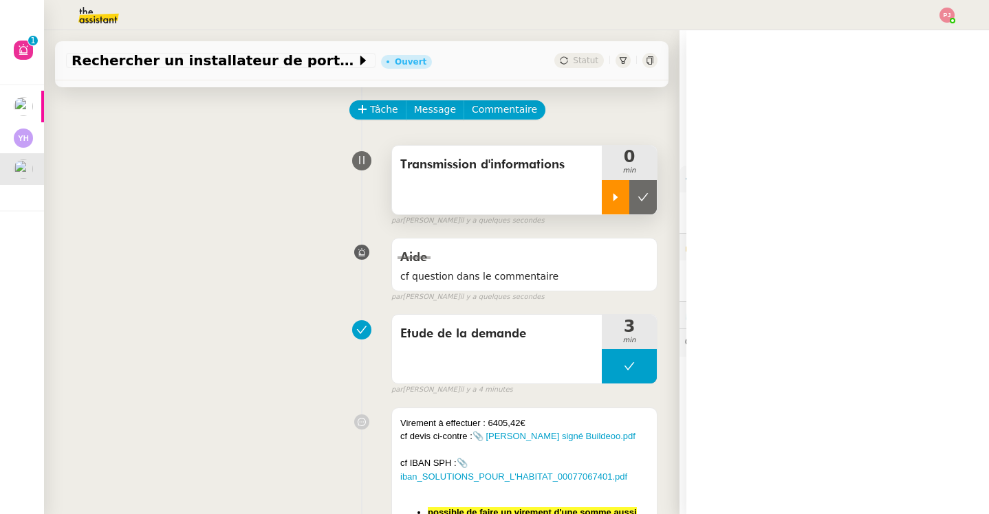
click at [615, 205] on div at bounding box center [616, 197] width 28 height 34
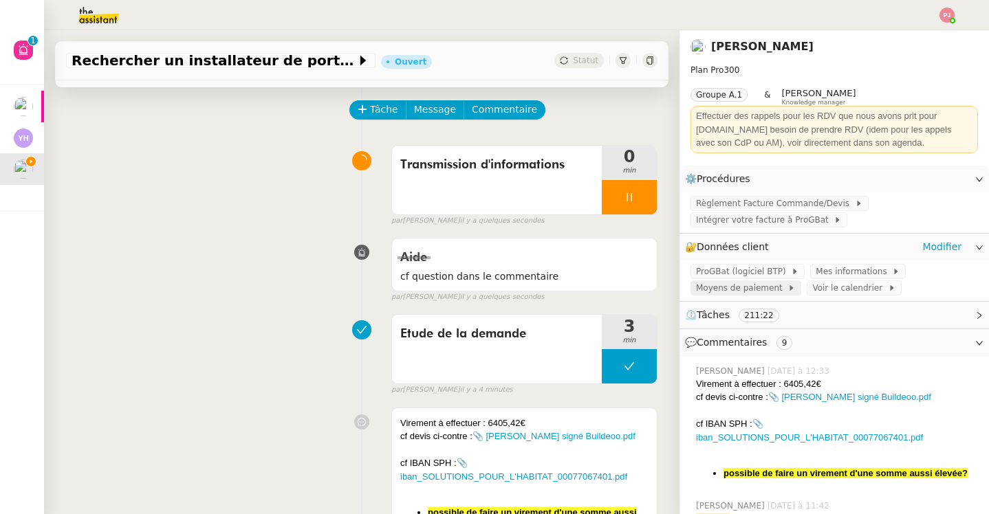
click at [722, 285] on span "Moyens de paiement" at bounding box center [741, 288] width 91 height 14
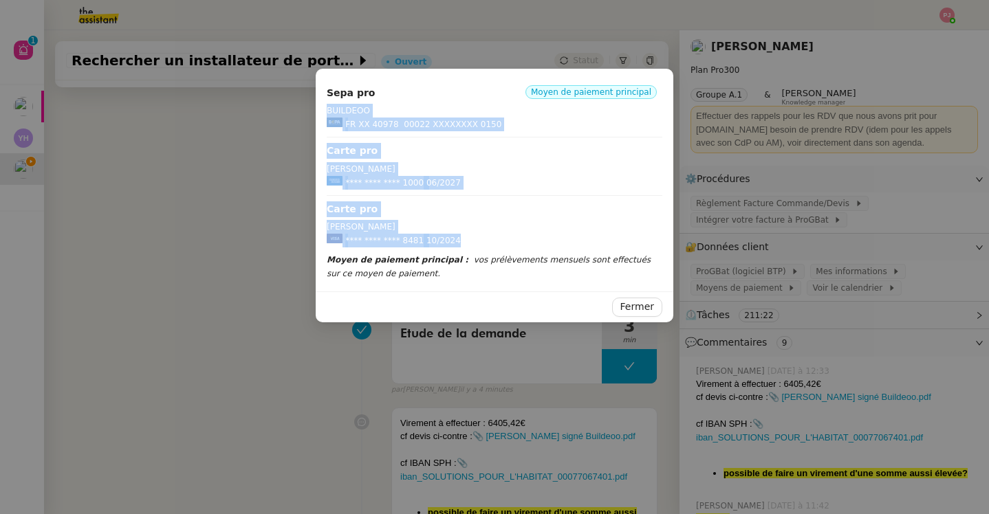
drag, startPoint x: 473, startPoint y: 241, endPoint x: 327, endPoint y: 104, distance: 200.4
click at [327, 104] on div "Sepa pro Moyen de paiement principal BUILDEOO FR XX 40978 00022 XXXXXXXX 0150 C…" at bounding box center [495, 166] width 336 height 173
copy div "BUILDEOO FR XX 40978 00022 XXXXXXXX 0150 Carte pro [PERSON_NAME] **** **** ****…"
click at [234, 247] on nz-modal-container "Sepa pro Moyen de paiement principal BUILDEOO FR XX 40978 00022 XXXXXXXX 0150 C…" at bounding box center [494, 257] width 989 height 514
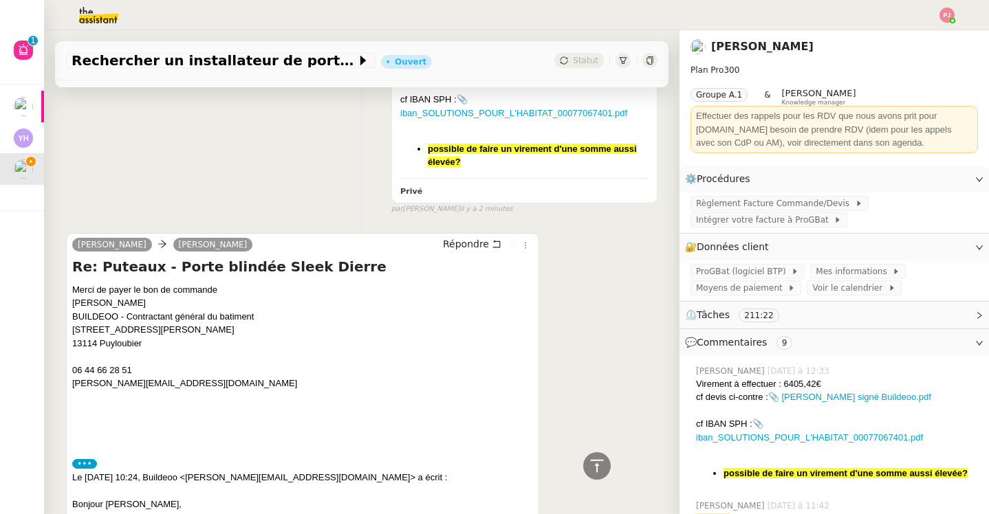
scroll to position [430, 0]
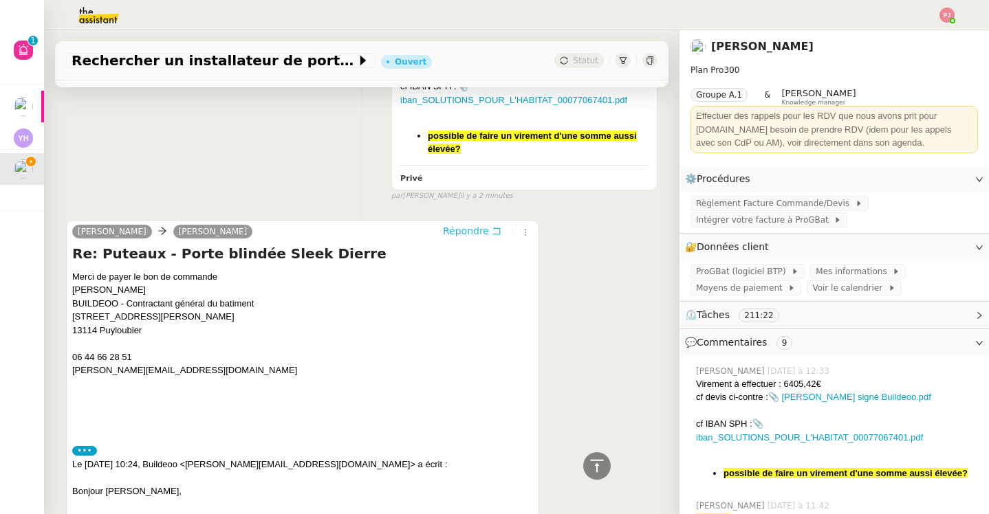
click at [484, 230] on span "Répondre" at bounding box center [466, 231] width 46 height 14
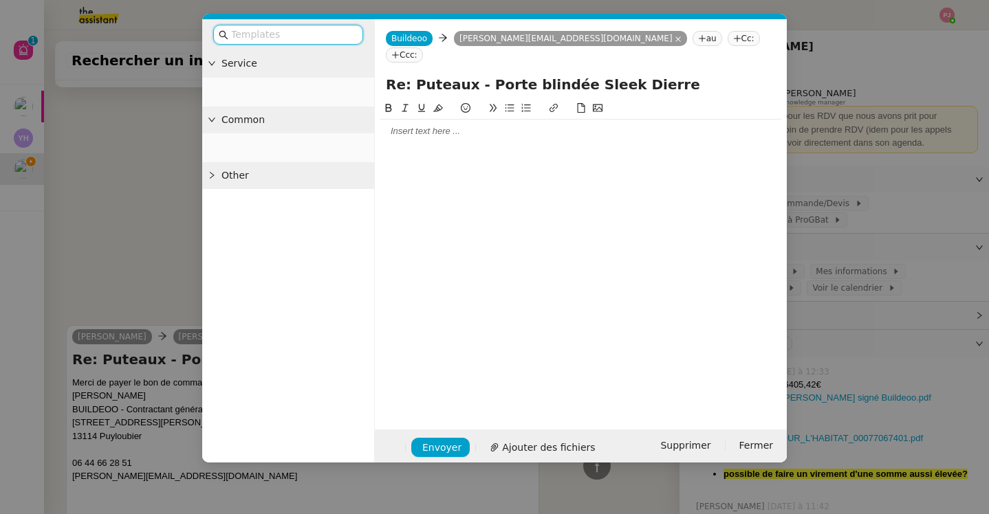
scroll to position [534, 0]
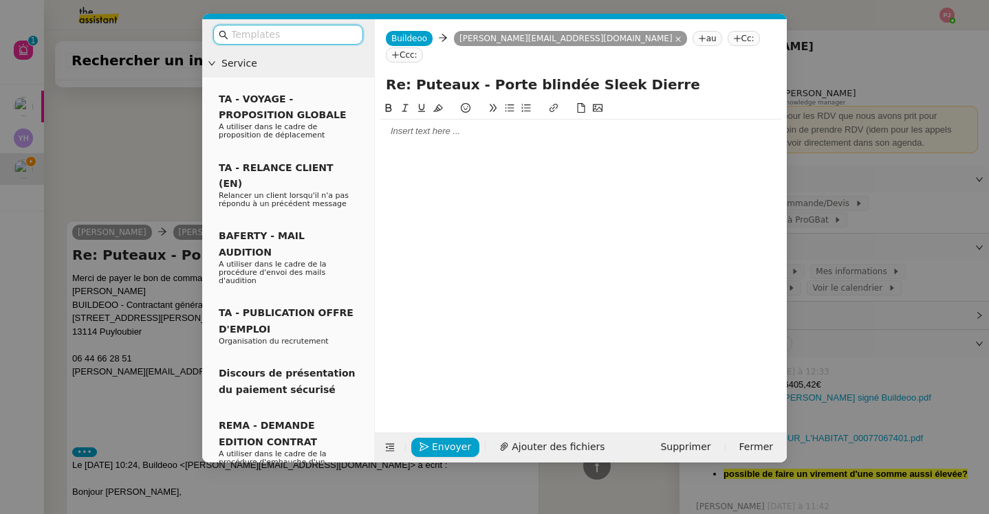
click at [545, 100] on div at bounding box center [580, 109] width 401 height 19
click at [531, 123] on div at bounding box center [580, 131] width 401 height 23
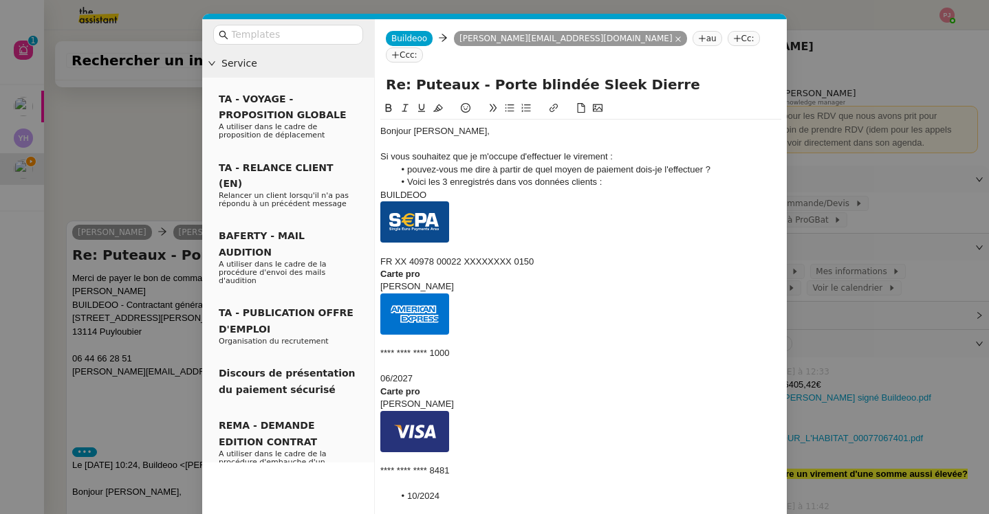
scroll to position [714, 0]
click at [382, 189] on div "BUILDEOO" at bounding box center [580, 195] width 401 height 12
drag, startPoint x: 381, startPoint y: 245, endPoint x: 381, endPoint y: 199, distance: 45.4
click at [381, 199] on div "Bonjour [PERSON_NAME], Si vous souhaitez que je m'occupe d'effectuer le viremen…" at bounding box center [580, 314] width 401 height 388
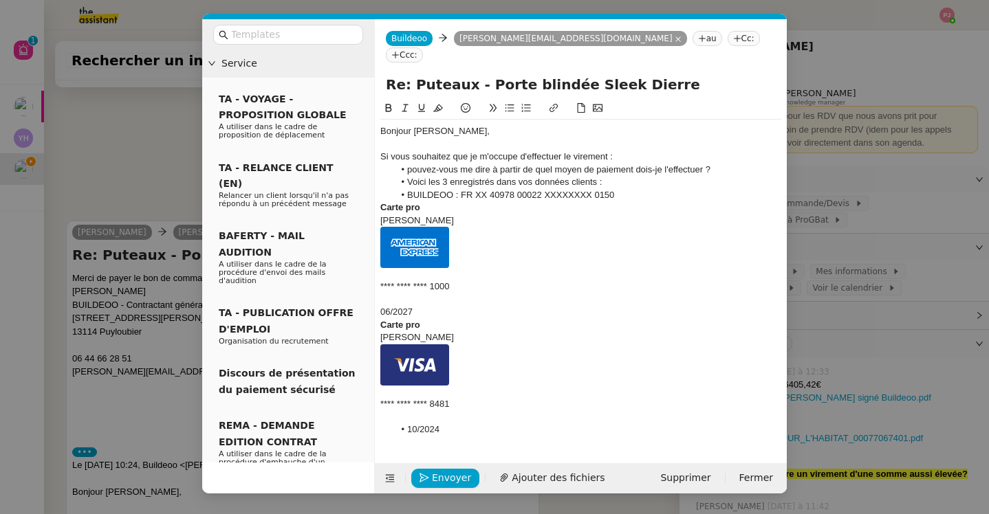
click at [381, 202] on strong "Carte pro" at bounding box center [400, 207] width 40 height 10
click at [380, 215] on div "[PERSON_NAME]" at bounding box center [580, 221] width 401 height 12
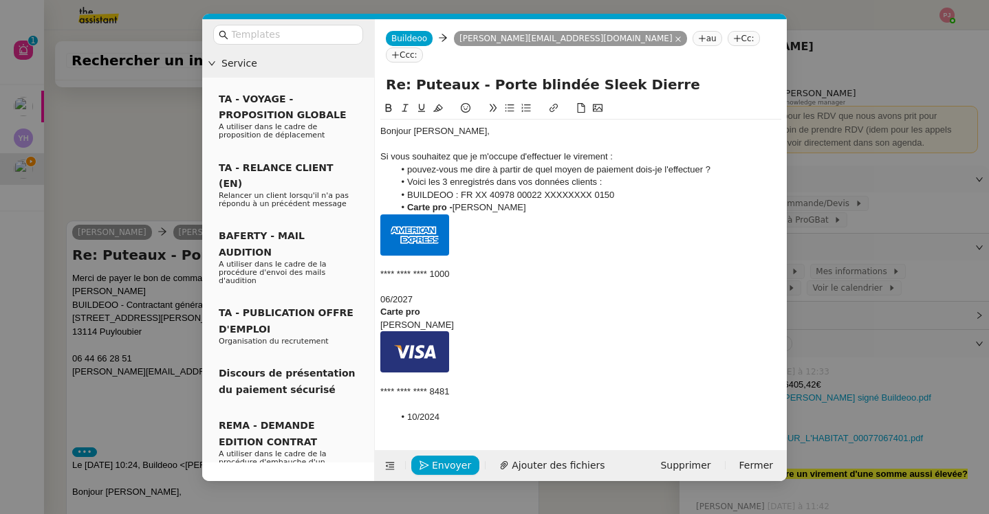
click at [557, 189] on li "BUILDEOO : FR XX 40978 00022 XXXXXXXX 0150" at bounding box center [588, 195] width 388 height 12
click at [536, 201] on li "Carte pro - [PERSON_NAME]" at bounding box center [588, 207] width 388 height 12
drag, startPoint x: 380, startPoint y: 257, endPoint x: 380, endPoint y: 213, distance: 44.0
click at [380, 213] on div "Bonjour [PERSON_NAME], Si vous souhaitez que je m'occupe d'effectuer le viremen…" at bounding box center [580, 274] width 401 height 309
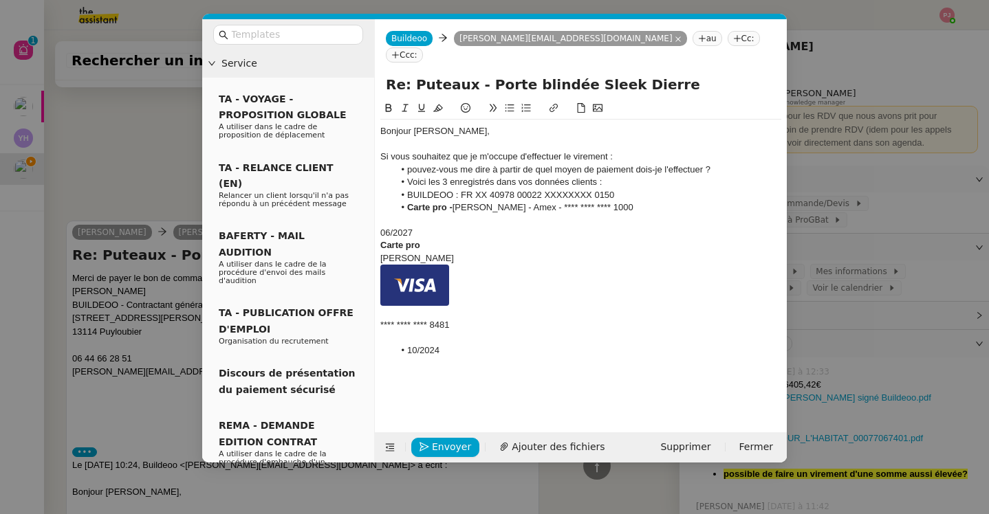
click at [381, 227] on div "06/2027" at bounding box center [580, 233] width 401 height 12
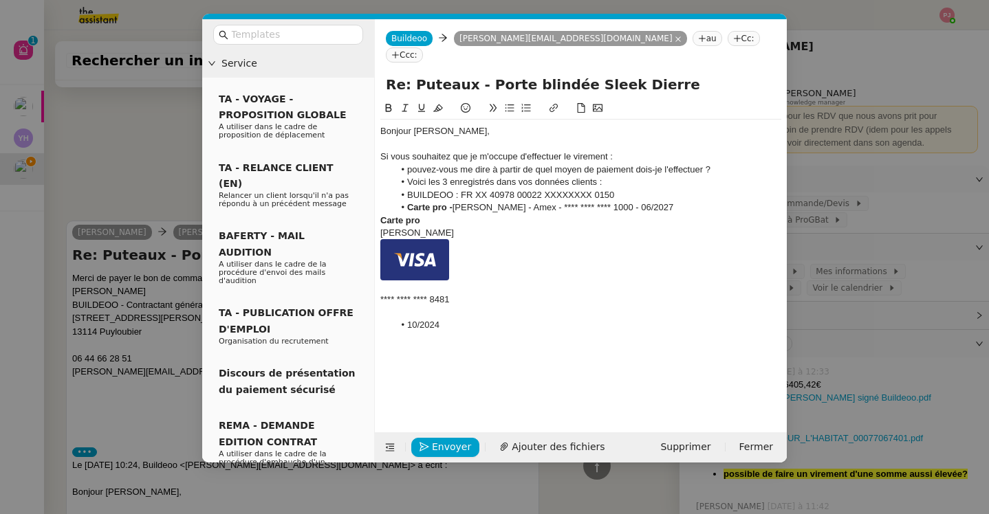
click at [380, 215] on strong "Carte pro" at bounding box center [400, 220] width 40 height 10
click at [380, 227] on div "[PERSON_NAME]" at bounding box center [580, 233] width 401 height 12
click at [536, 201] on li "Carte pro - [PERSON_NAME] - Amex - **** **** **** 1000 - 06/2027" at bounding box center [588, 207] width 388 height 12
click at [536, 215] on li "Carte pro - [PERSON_NAME]" at bounding box center [588, 221] width 388 height 12
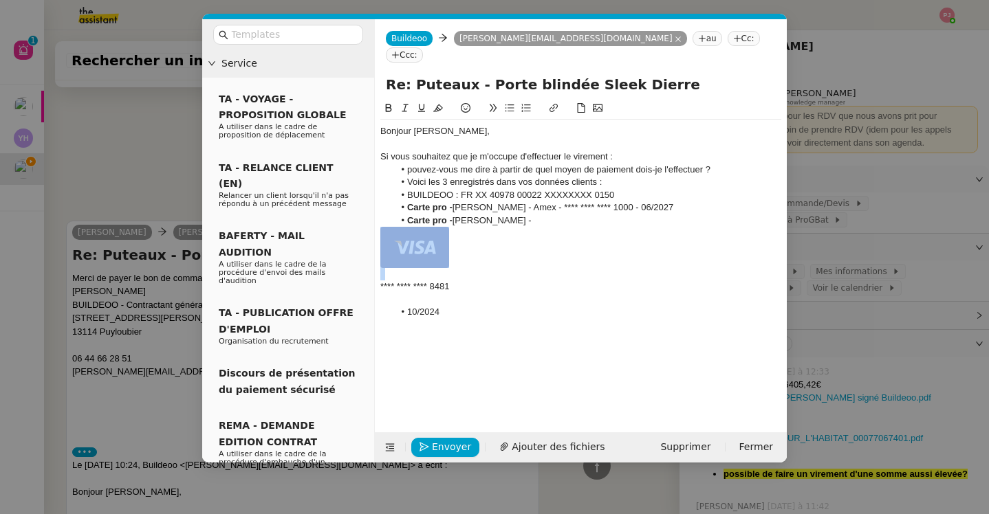
drag, startPoint x: 381, startPoint y: 270, endPoint x: 381, endPoint y: 231, distance: 39.2
click at [381, 231] on div "Bonjour [PERSON_NAME], Si vous souhaitez que je m'occupe d'effectuer le viremen…" at bounding box center [580, 222] width 401 height 204
click at [401, 239] on li "10/2024" at bounding box center [588, 245] width 388 height 12
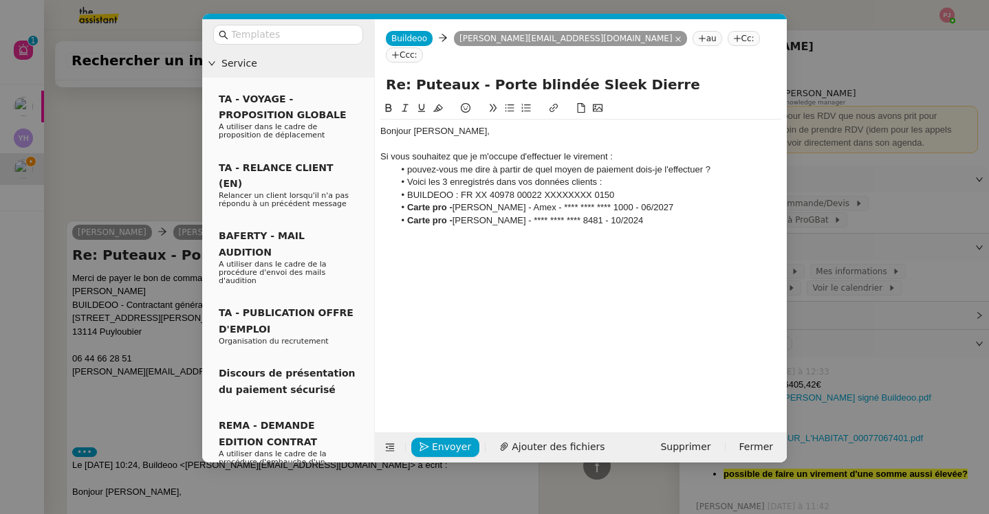
scroll to position [659, 0]
click at [677, 215] on li "Carte pro - [PERSON_NAME] - **** **** **** 8481 - 10/2024" at bounding box center [588, 221] width 388 height 12
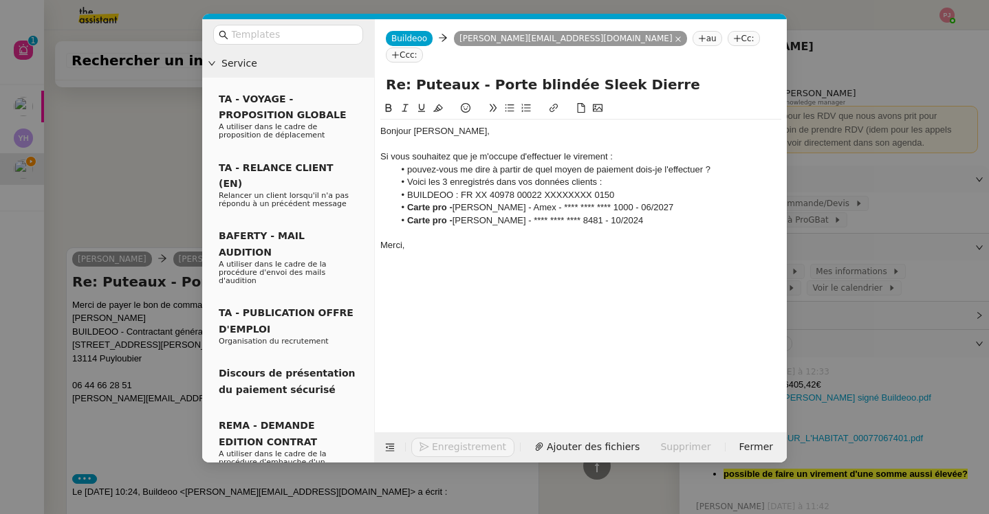
scroll to position [686, 0]
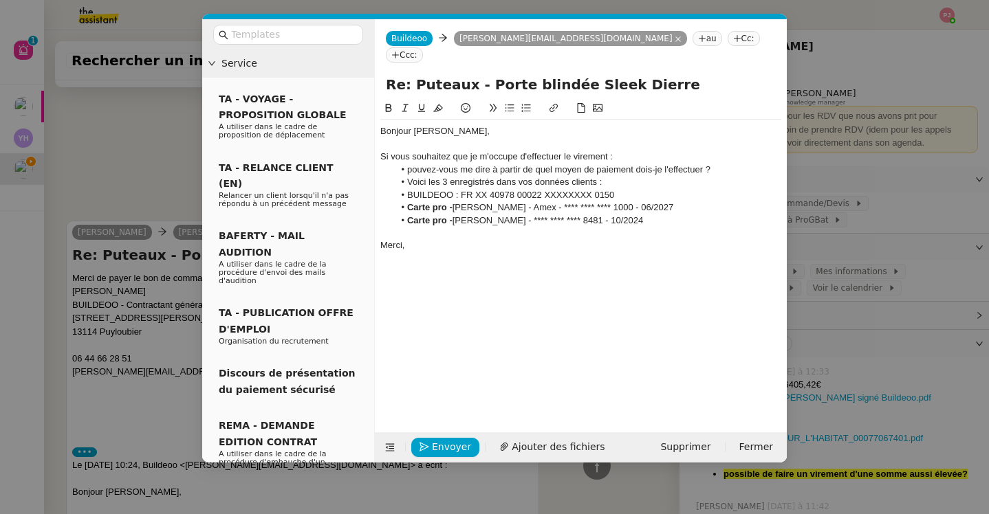
click at [668, 151] on div "Si vous souhaitez que je m'occupe d'effectuer le virement :" at bounding box center [580, 157] width 401 height 12
click at [718, 164] on li "pouvez-vous me dire à partir de quel moyen de paiement dois-je l'effectuer ?" at bounding box center [588, 170] width 388 height 12
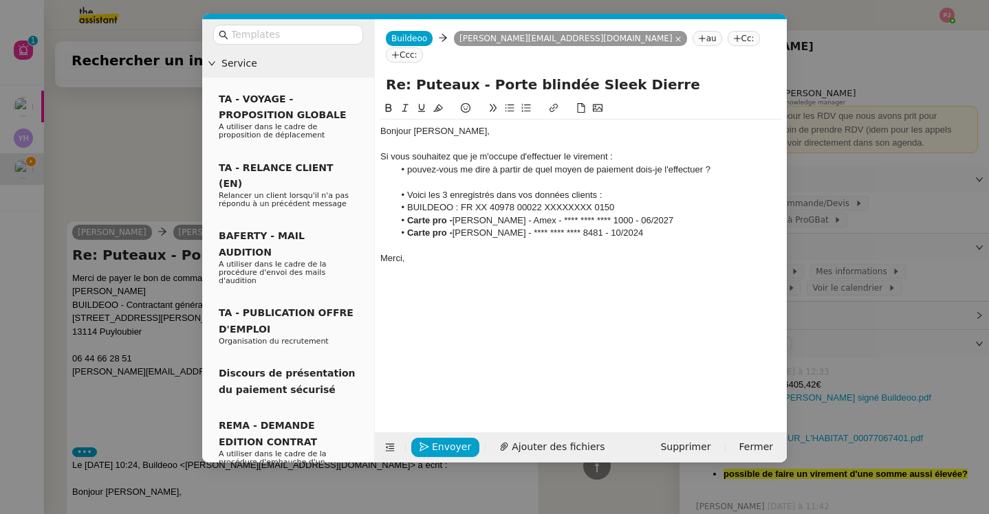
scroll to position [714, 0]
click at [440, 442] on span "Envoyer" at bounding box center [451, 447] width 39 height 16
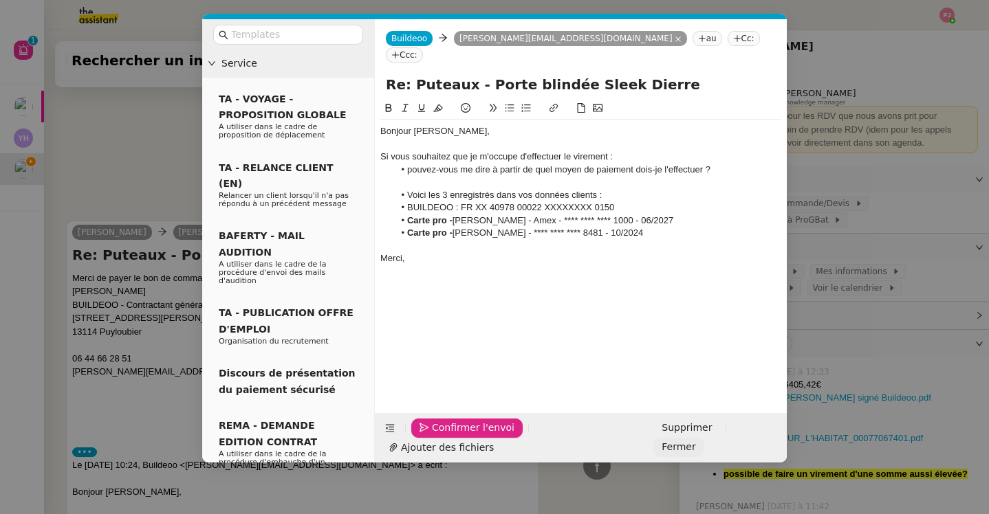
click at [695, 447] on span "Fermer" at bounding box center [678, 447] width 34 height 16
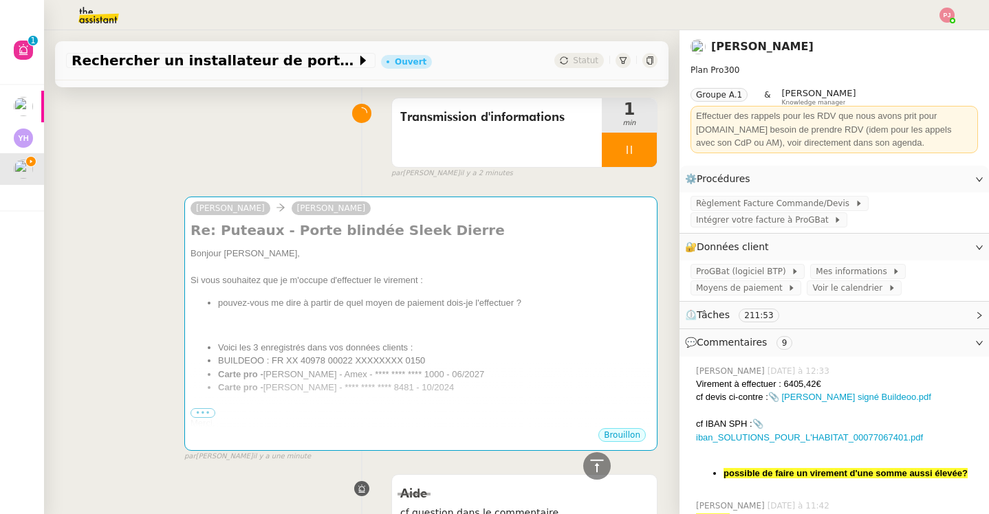
scroll to position [0, 0]
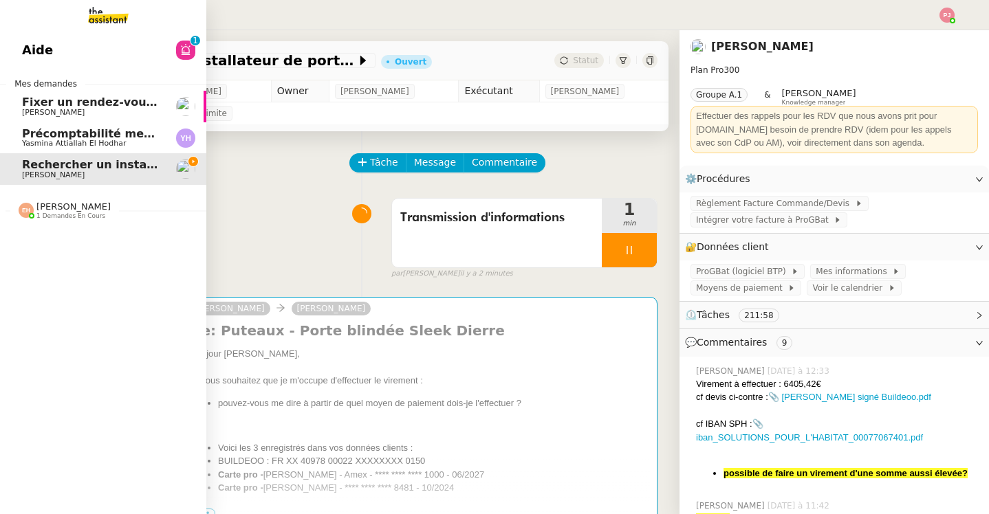
click at [47, 140] on span "Yasmina Attiallah El Hodhar" at bounding box center [74, 143] width 104 height 9
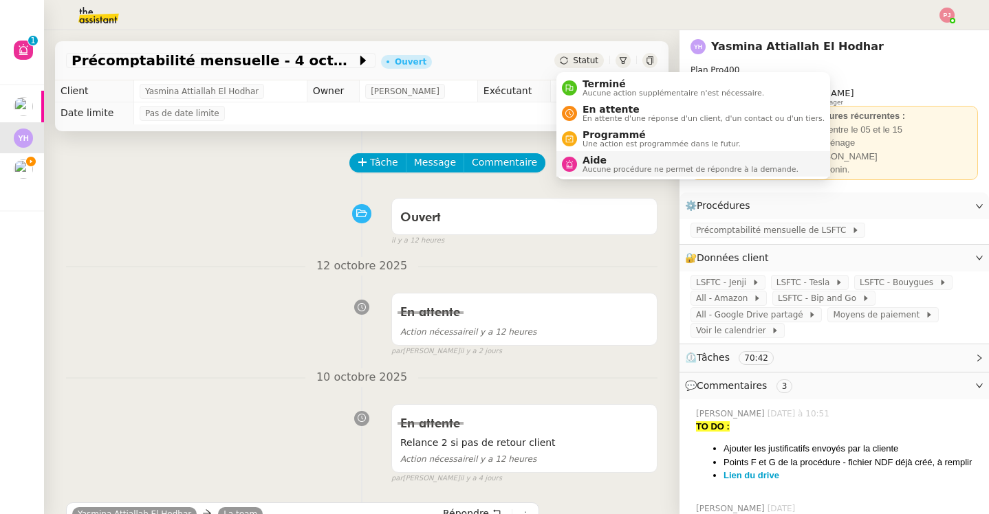
click at [577, 165] on div "Aide Aucune procédure ne permet de répondre à la demande." at bounding box center [687, 164] width 221 height 19
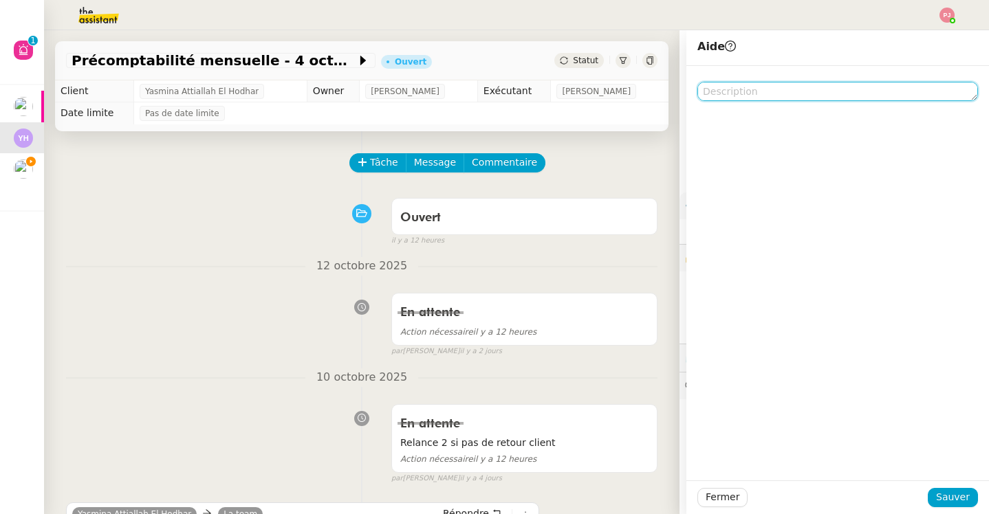
click at [777, 91] on textarea at bounding box center [837, 91] width 281 height 19
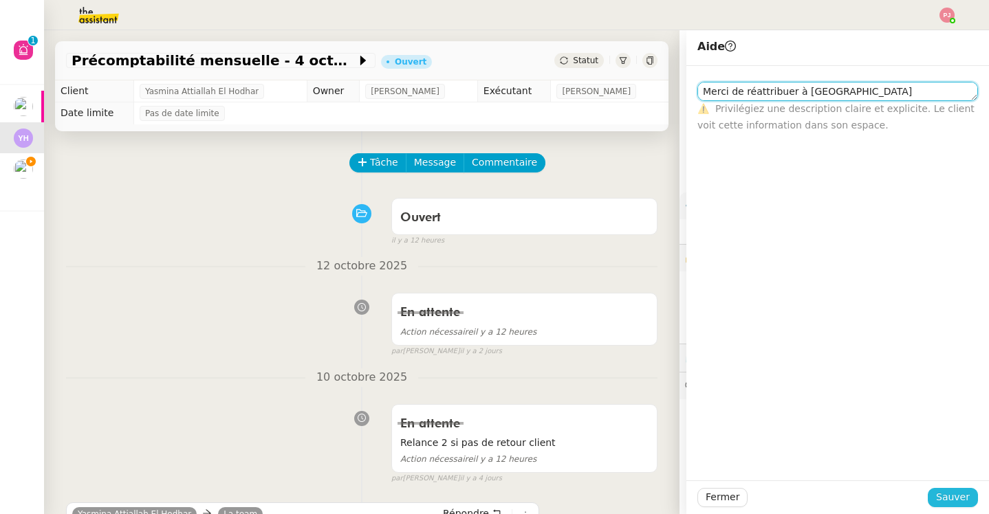
type textarea "Merci de réattribuer à [GEOGRAPHIC_DATA]"
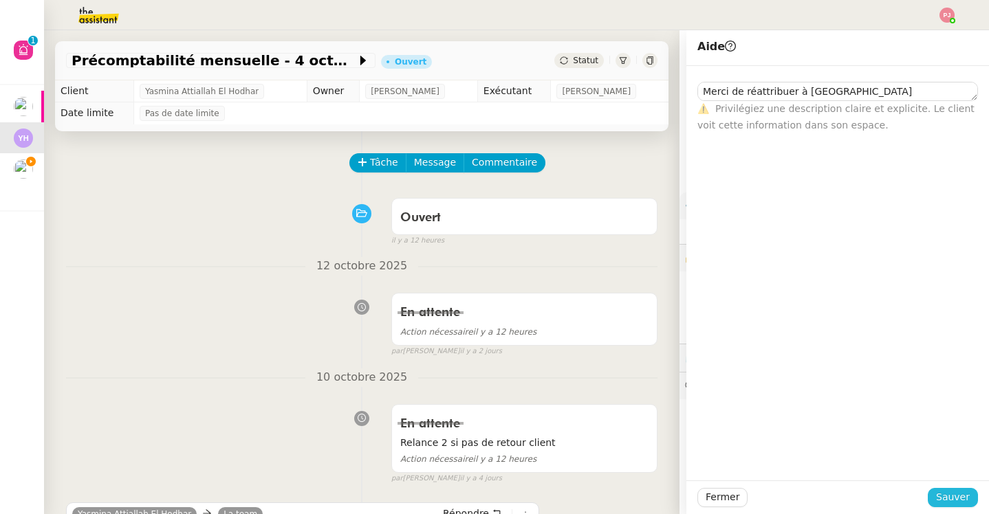
click at [971, 490] on button "Sauver" at bounding box center [952, 497] width 50 height 19
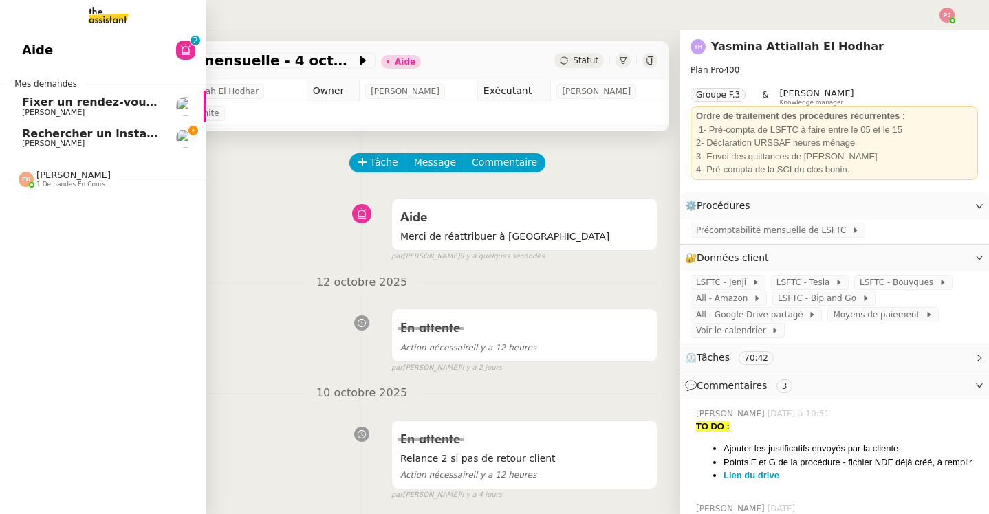
click at [30, 102] on span "Fixer un rendez-vous Teams avec M. D'Heudières" at bounding box center [174, 102] width 304 height 13
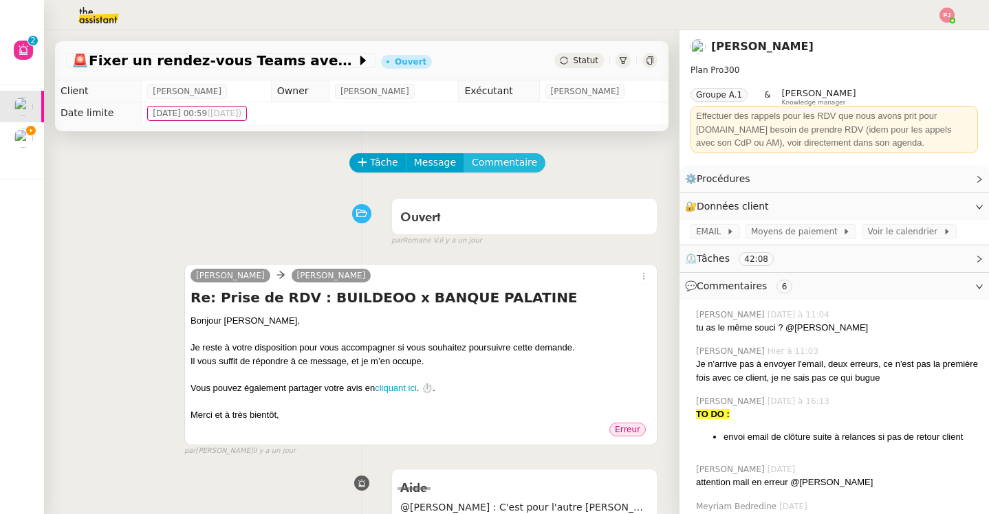
click at [510, 159] on span "Commentaire" at bounding box center [504, 163] width 65 height 16
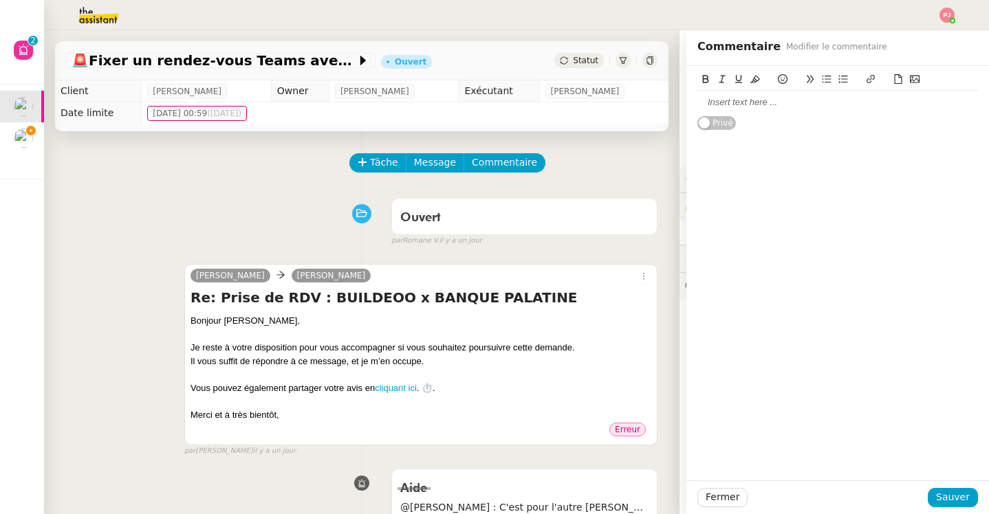
click at [762, 96] on div at bounding box center [837, 102] width 281 height 12
click at [945, 493] on span "Sauver" at bounding box center [953, 498] width 34 height 16
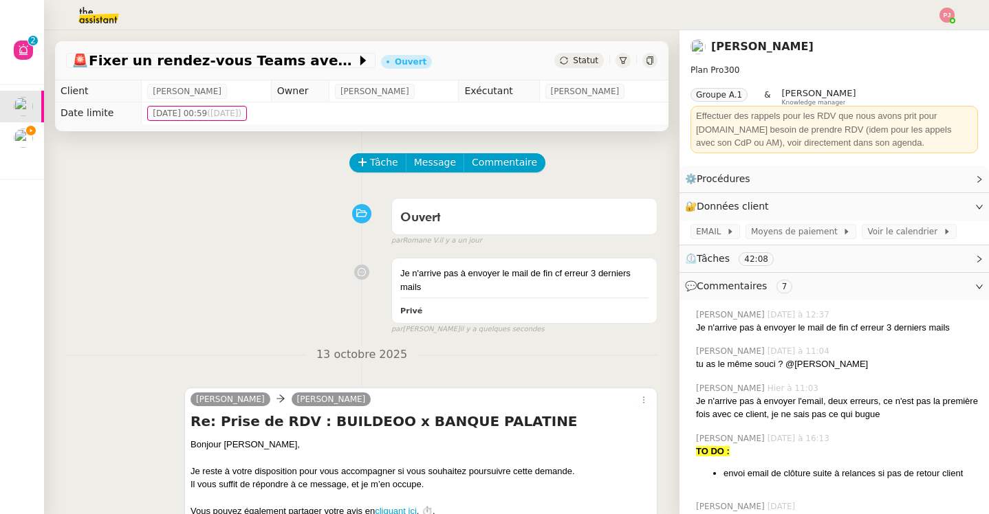
click at [582, 50] on div "🚨 Fixer un rendez-vous Teams avec M. D'Heudières Ouvert Statut" at bounding box center [361, 60] width 613 height 39
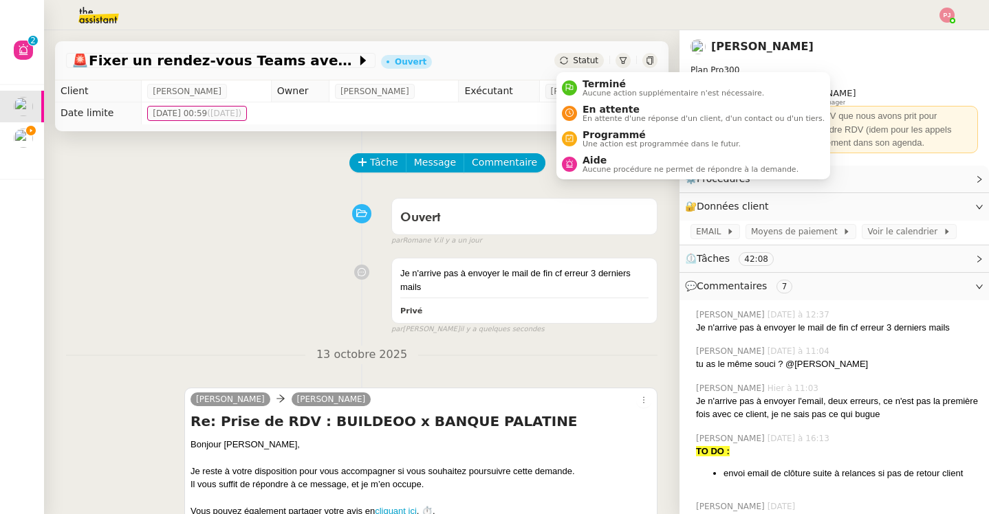
click at [580, 56] on span "Statut" at bounding box center [585, 61] width 25 height 10
click at [567, 171] on div "Aide Aucune procédure ne permet de répondre à la demande." at bounding box center [680, 164] width 237 height 19
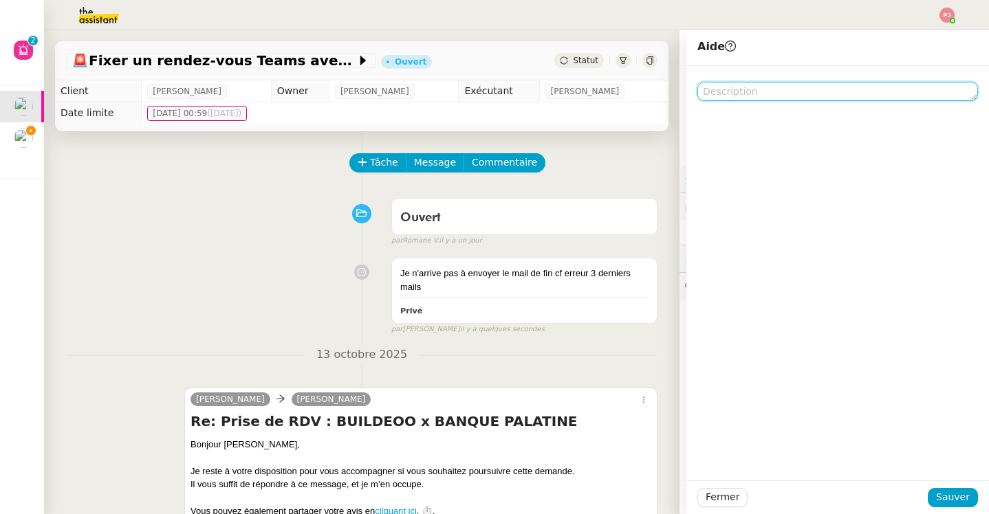
click at [709, 83] on textarea at bounding box center [837, 91] width 281 height 19
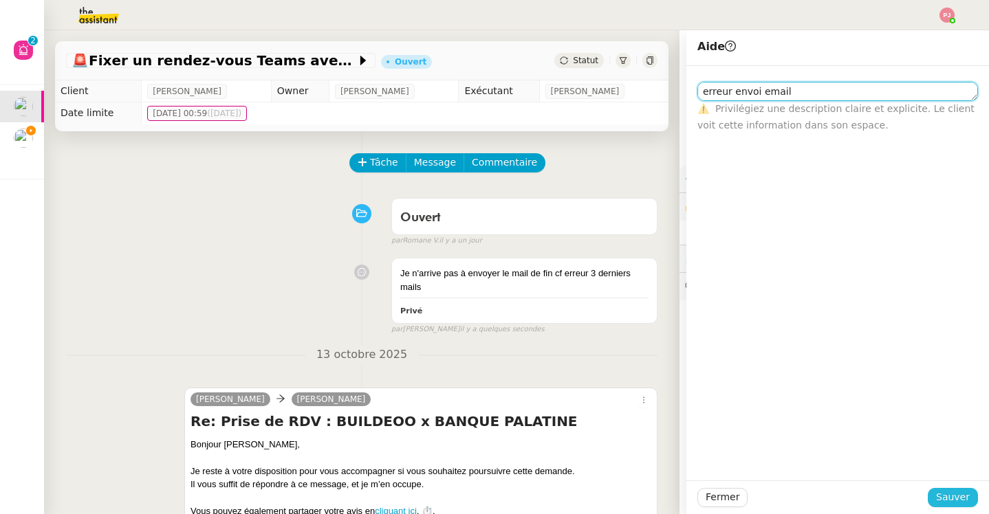
type textarea "erreur envoi email"
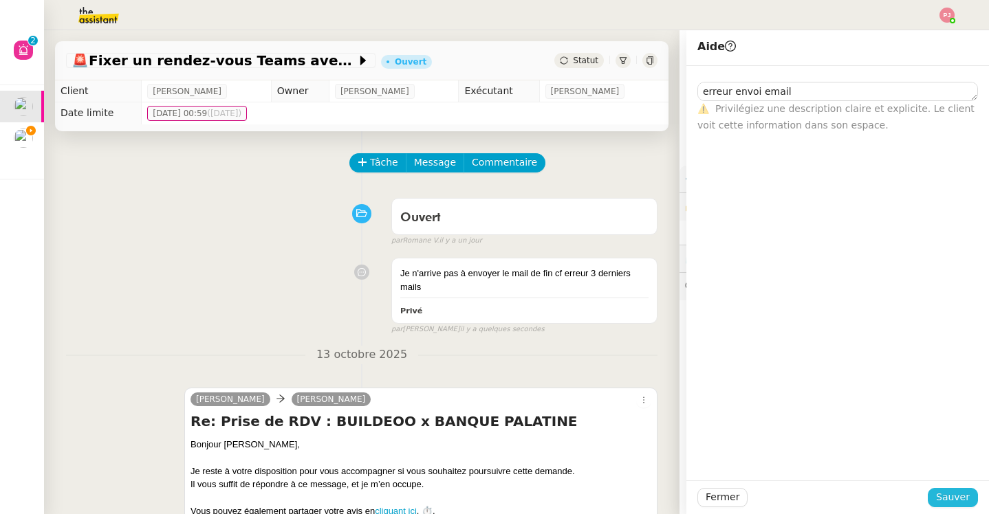
click at [952, 499] on span "Sauver" at bounding box center [953, 498] width 34 height 16
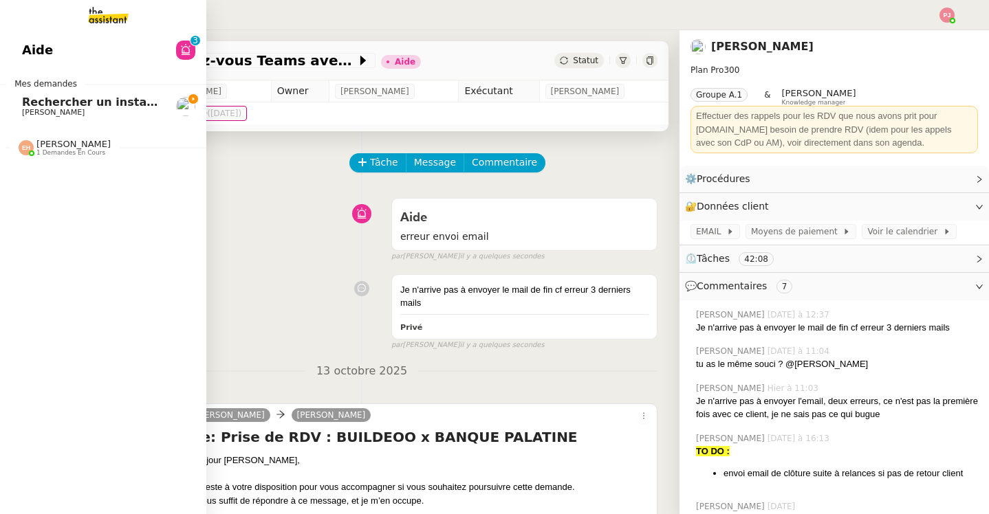
click at [34, 110] on span "[PERSON_NAME]" at bounding box center [53, 112] width 63 height 9
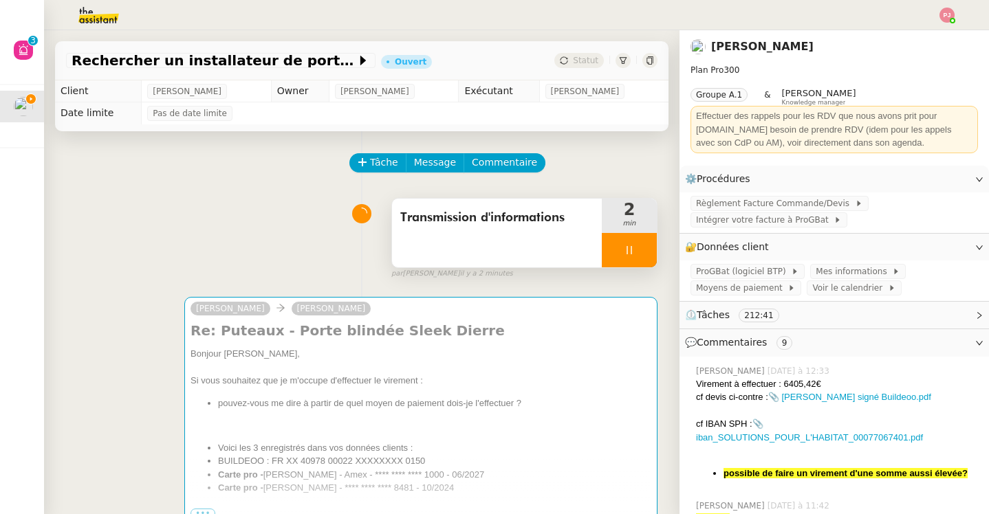
click at [633, 251] on icon at bounding box center [629, 250] width 11 height 11
click at [645, 251] on icon at bounding box center [642, 250] width 11 height 11
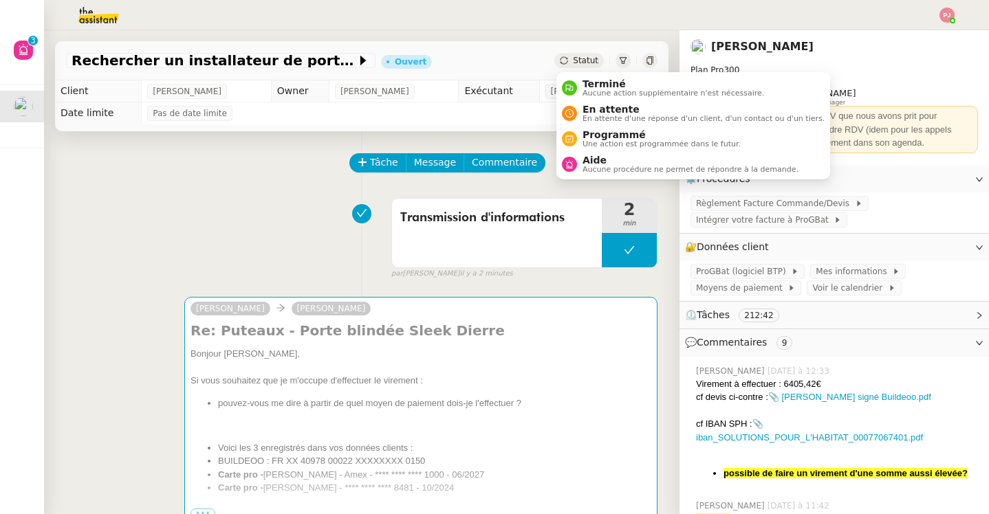
click at [568, 57] on icon at bounding box center [564, 60] width 8 height 8
click at [597, 162] on span "Aide" at bounding box center [690, 160] width 216 height 11
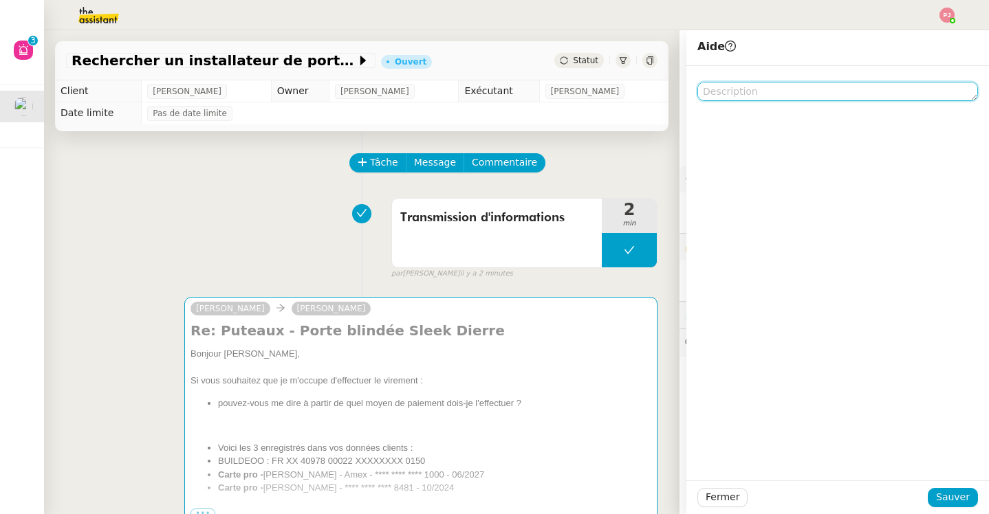
click at [731, 98] on textarea at bounding box center [837, 91] width 281 height 19
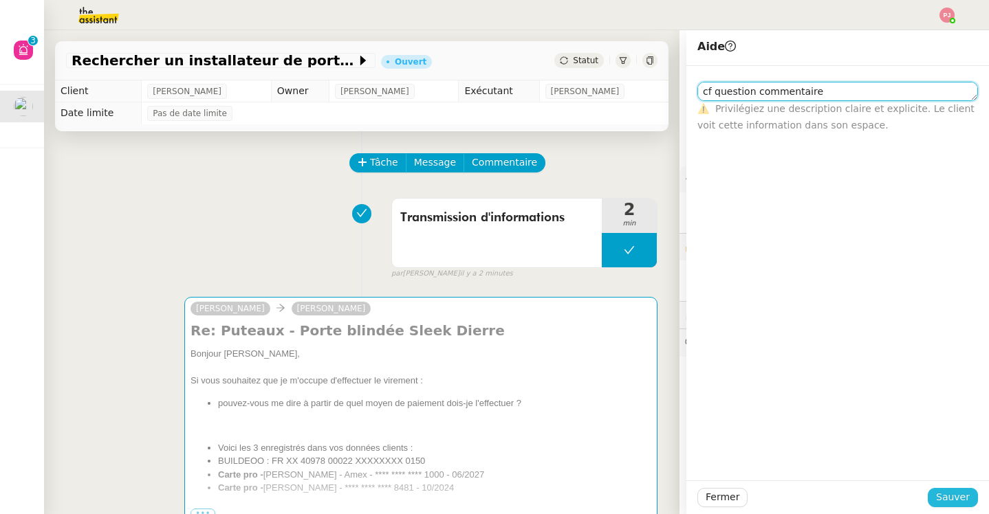
type textarea "cf question commentaire"
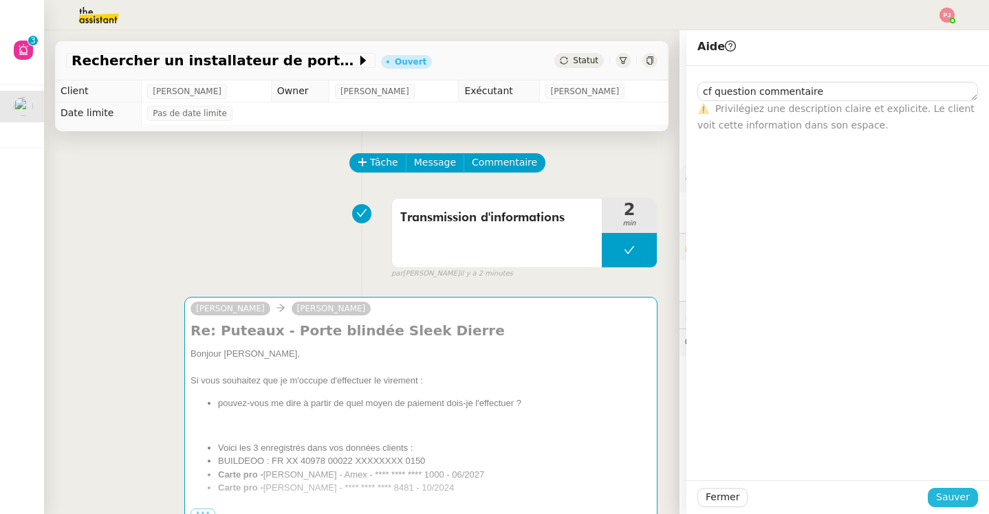
click at [951, 497] on span "Sauver" at bounding box center [953, 498] width 34 height 16
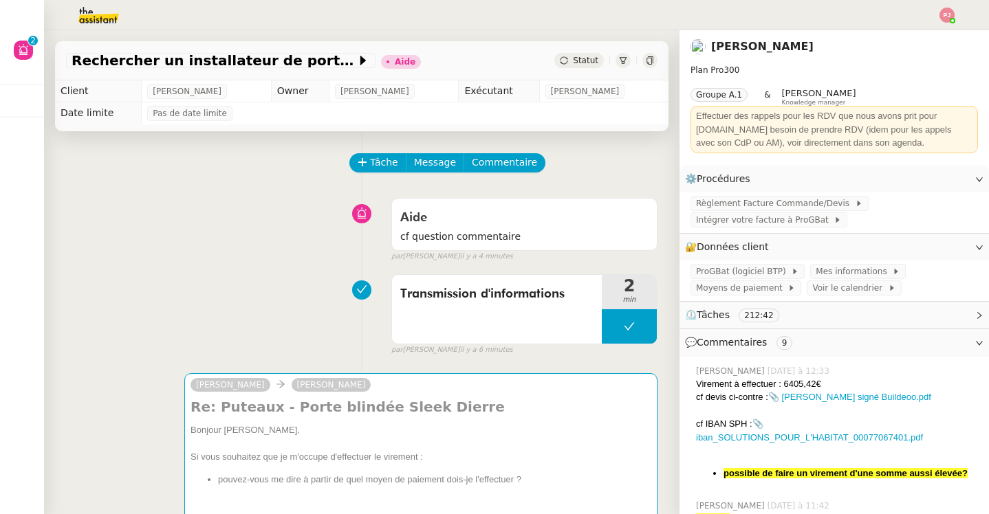
click at [230, 252] on div "Aide cf question commentaire false par [PERSON_NAME] il y a 4 minutes" at bounding box center [361, 227] width 591 height 71
